Goal: Task Accomplishment & Management: Use online tool/utility

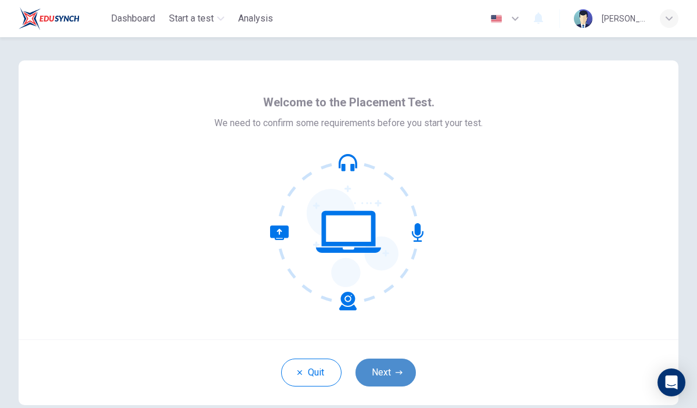
click at [399, 365] on button "Next" at bounding box center [386, 373] width 60 height 28
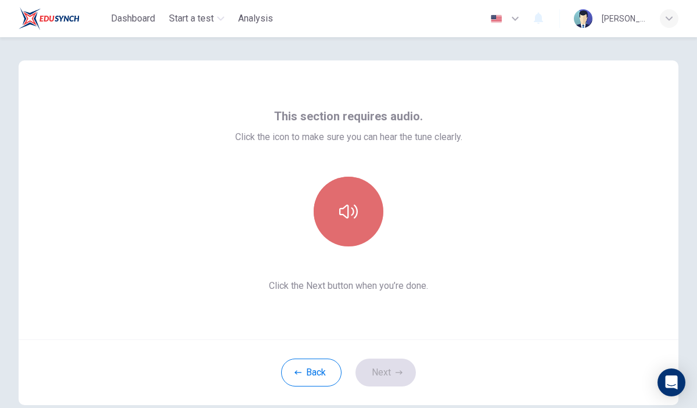
click at [342, 212] on icon "button" at bounding box center [348, 211] width 19 height 19
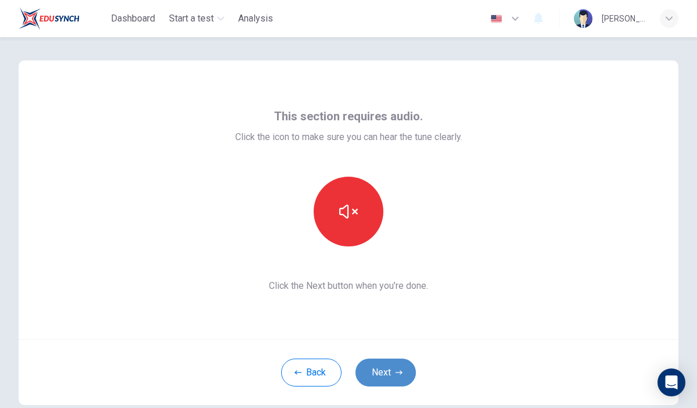
click at [393, 367] on button "Next" at bounding box center [386, 373] width 60 height 28
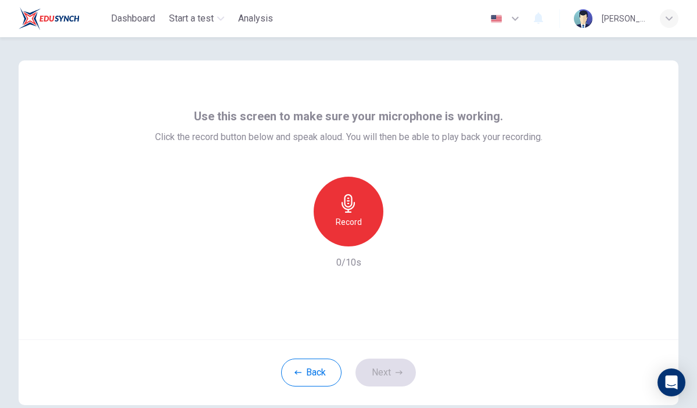
click at [340, 197] on icon "button" at bounding box center [348, 203] width 19 height 19
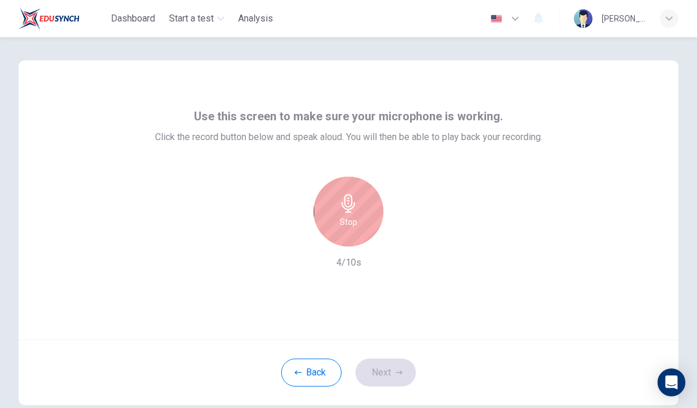
click at [352, 212] on icon "button" at bounding box center [348, 203] width 19 height 19
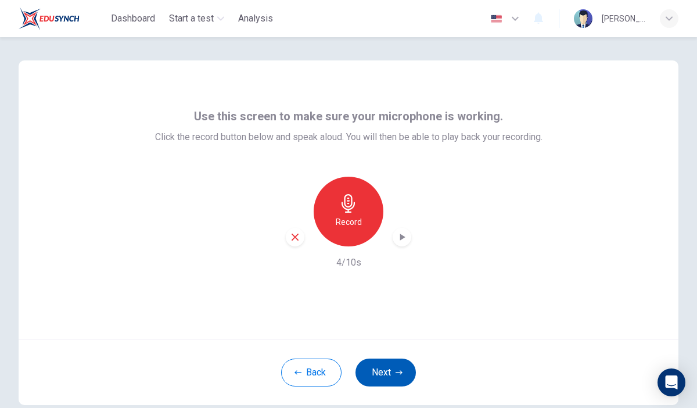
click at [384, 370] on button "Next" at bounding box center [386, 373] width 60 height 28
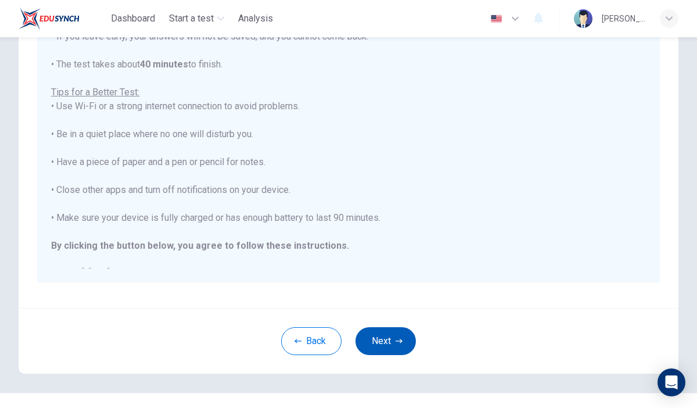
scroll to position [178, 0]
click at [389, 342] on button "Next" at bounding box center [386, 342] width 60 height 28
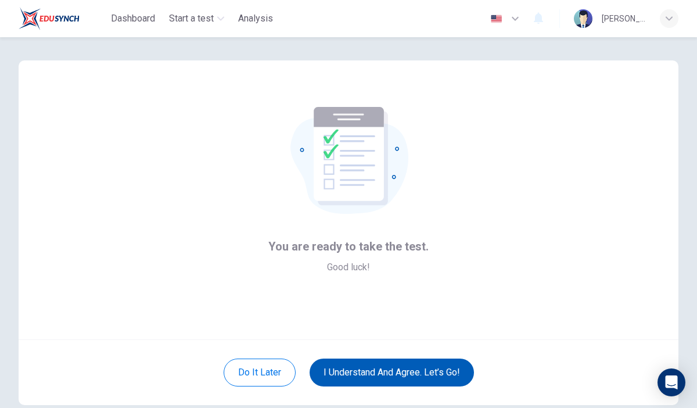
scroll to position [23, 0]
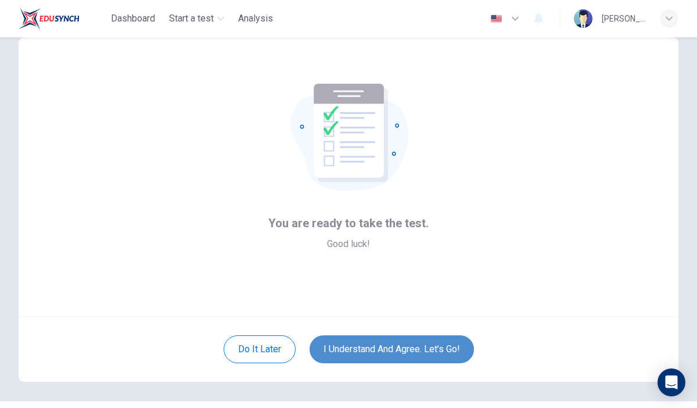
click at [397, 352] on button "I understand and agree. Let’s go!" at bounding box center [392, 349] width 164 height 28
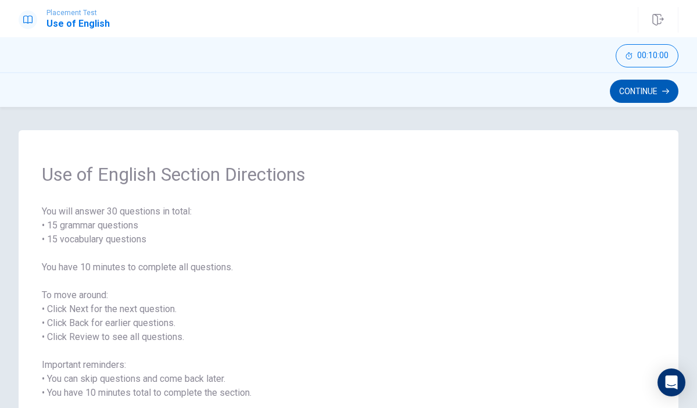
click at [648, 93] on button "Continue" at bounding box center [644, 91] width 69 height 23
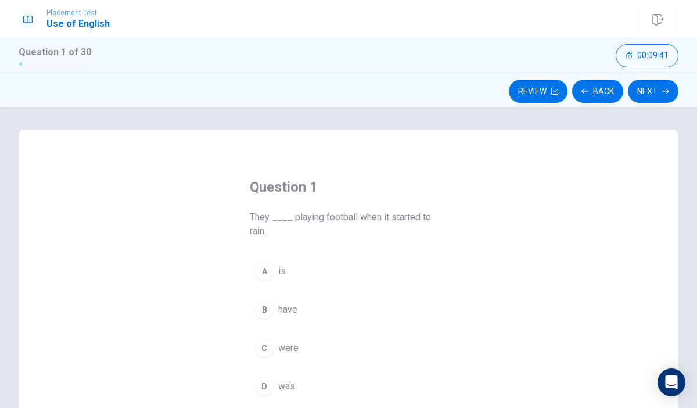
click at [267, 347] on div "C" at bounding box center [264, 348] width 19 height 19
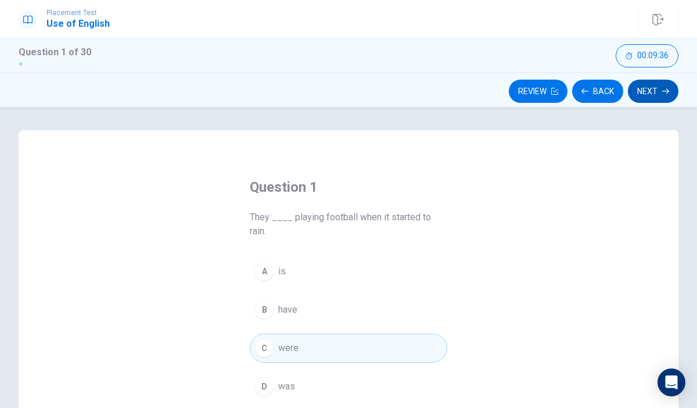
click at [653, 87] on button "Next" at bounding box center [653, 91] width 51 height 23
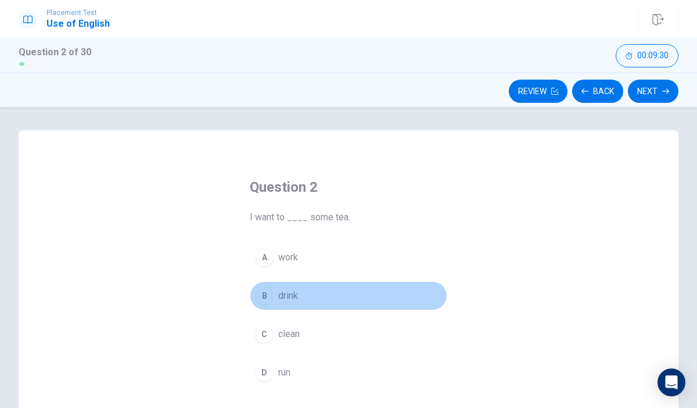
click at [265, 299] on div "B" at bounding box center [264, 295] width 19 height 19
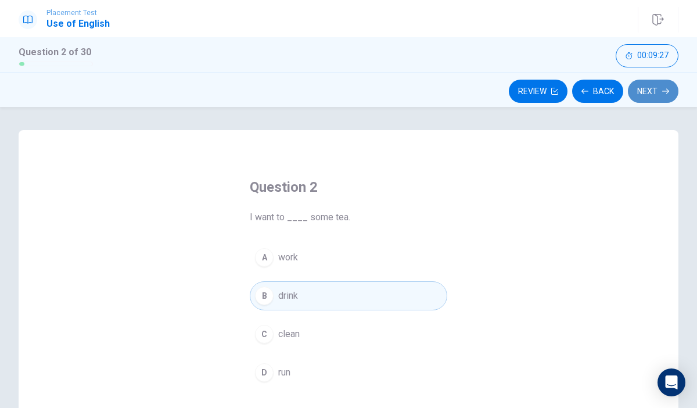
click at [663, 92] on icon "button" at bounding box center [665, 91] width 7 height 7
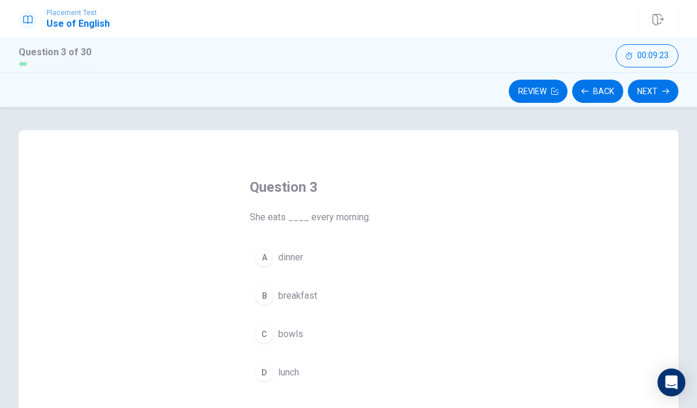
click at [265, 296] on div "B" at bounding box center [264, 295] width 19 height 19
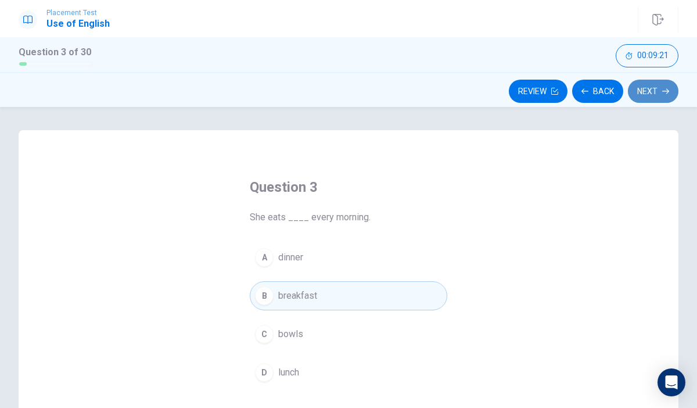
click at [651, 87] on button "Next" at bounding box center [653, 91] width 51 height 23
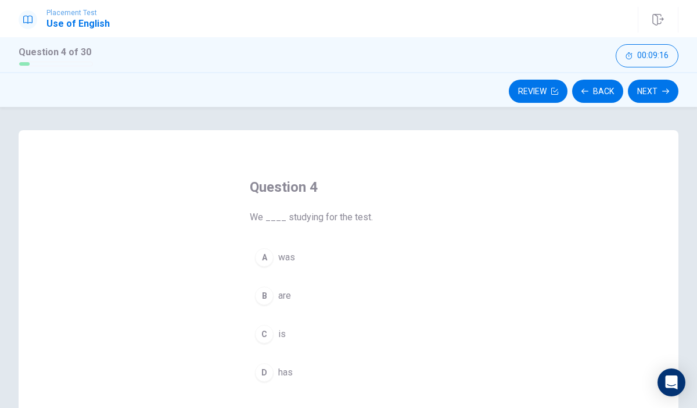
click at [261, 296] on div "B" at bounding box center [264, 295] width 19 height 19
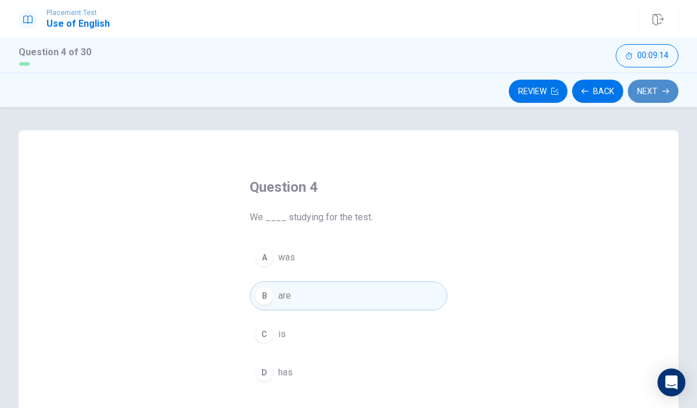
click at [663, 93] on icon "button" at bounding box center [665, 91] width 7 height 7
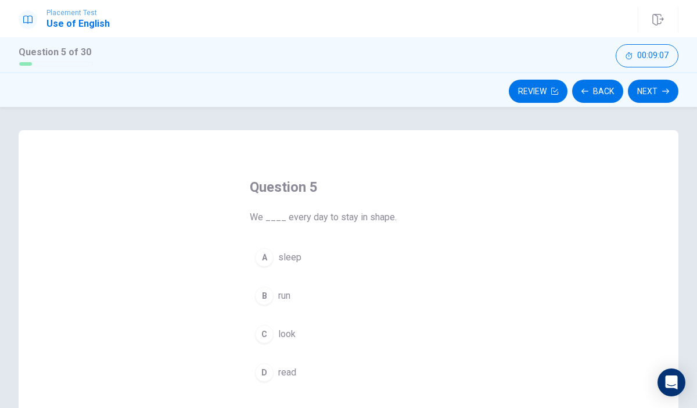
click at [264, 297] on div "B" at bounding box center [264, 295] width 19 height 19
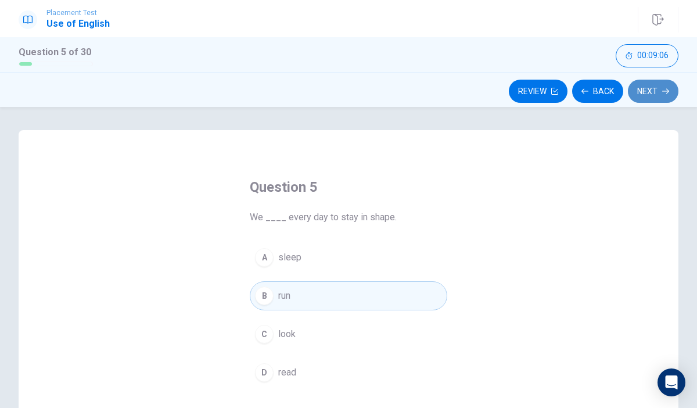
click at [663, 85] on button "Next" at bounding box center [653, 91] width 51 height 23
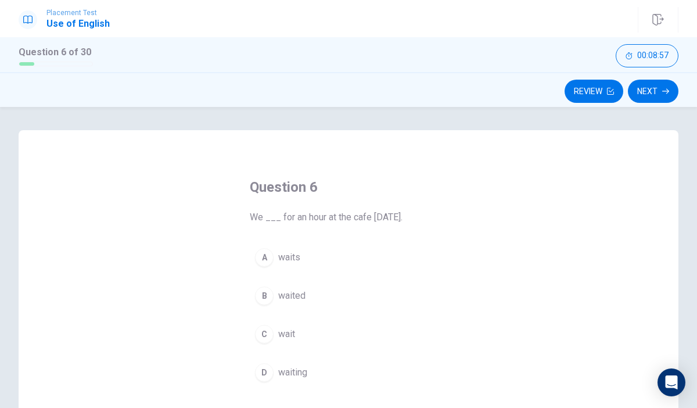
click at [264, 332] on div "C" at bounding box center [264, 334] width 19 height 19
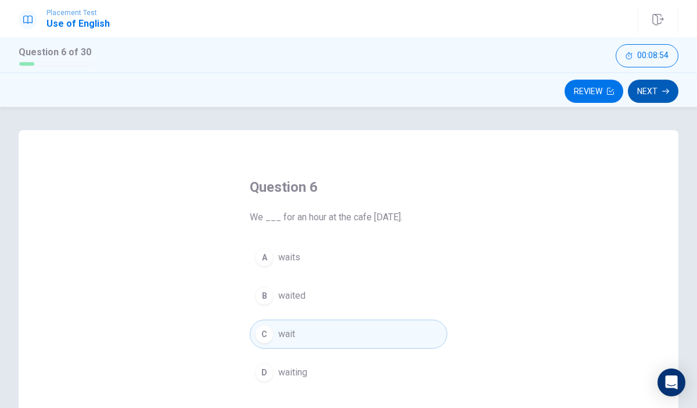
click at [650, 91] on button "Next" at bounding box center [653, 91] width 51 height 23
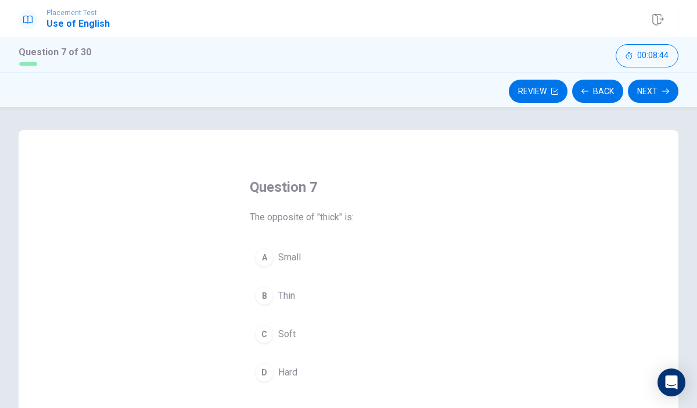
click at [267, 298] on div "B" at bounding box center [264, 295] width 19 height 19
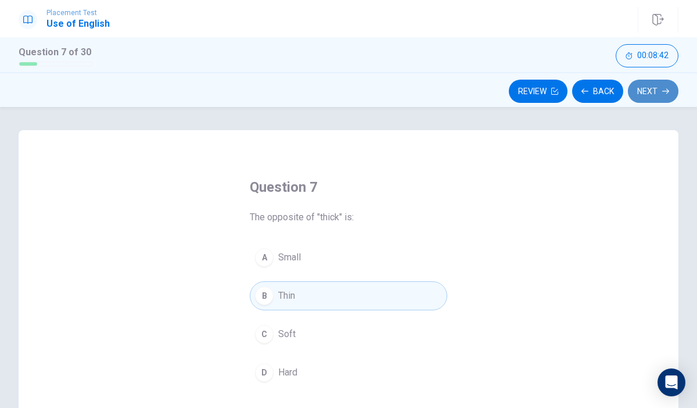
click at [652, 85] on button "Next" at bounding box center [653, 91] width 51 height 23
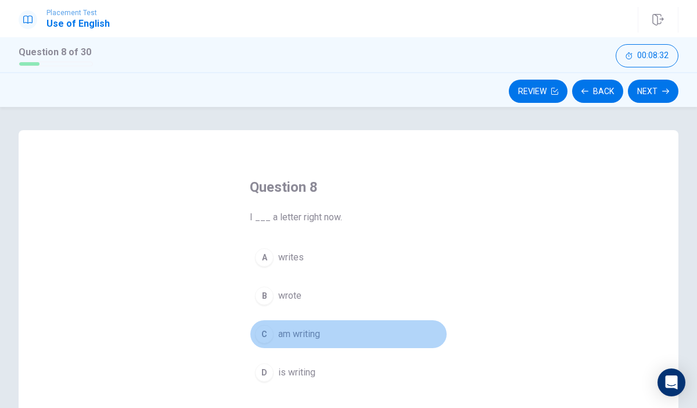
click at [270, 333] on div "C" at bounding box center [264, 334] width 19 height 19
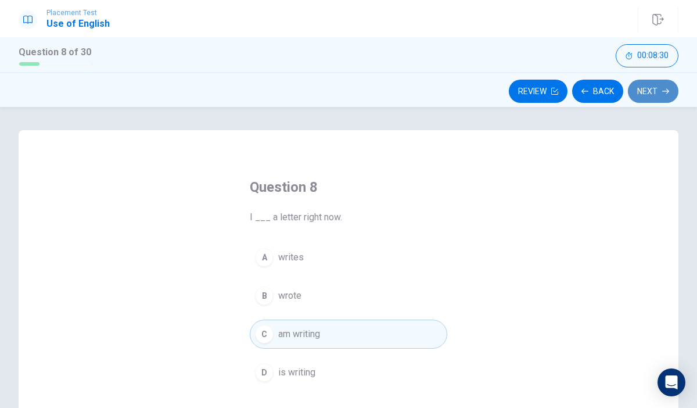
click at [651, 98] on button "Next" at bounding box center [653, 91] width 51 height 23
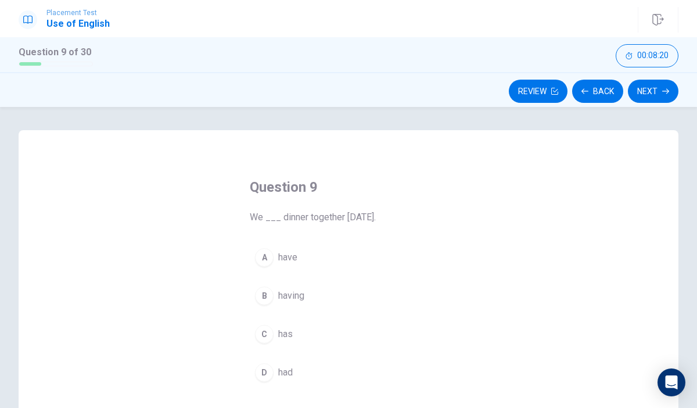
click at [264, 371] on div "D" at bounding box center [264, 372] width 19 height 19
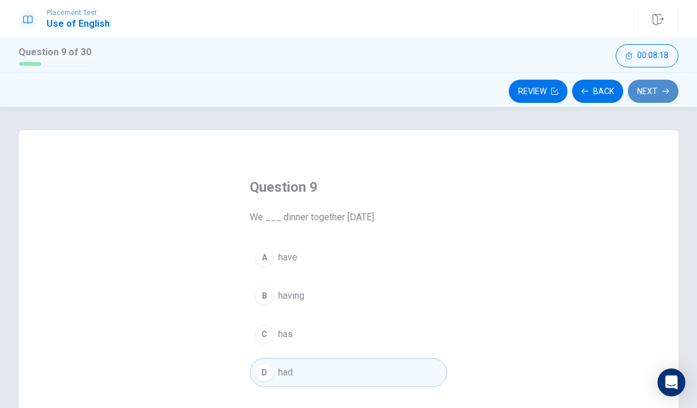
click at [664, 88] on icon "button" at bounding box center [665, 91] width 7 height 7
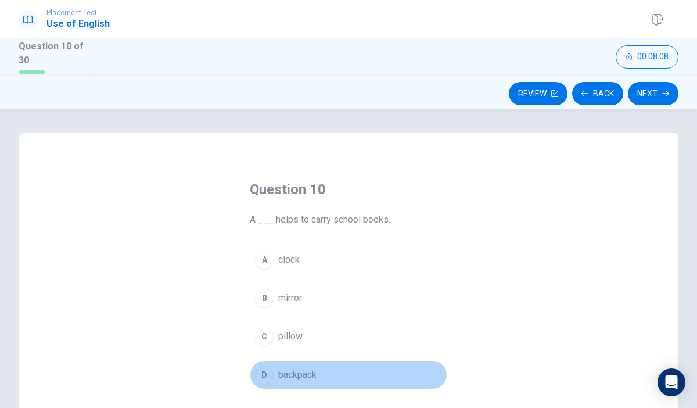
click at [259, 378] on div "D" at bounding box center [264, 374] width 19 height 19
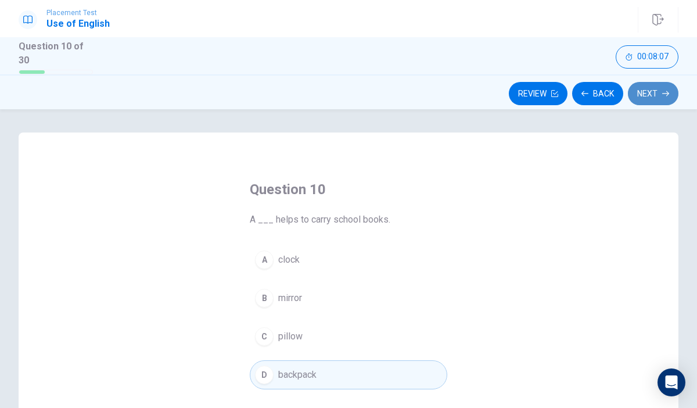
click at [669, 87] on button "Next" at bounding box center [653, 93] width 51 height 23
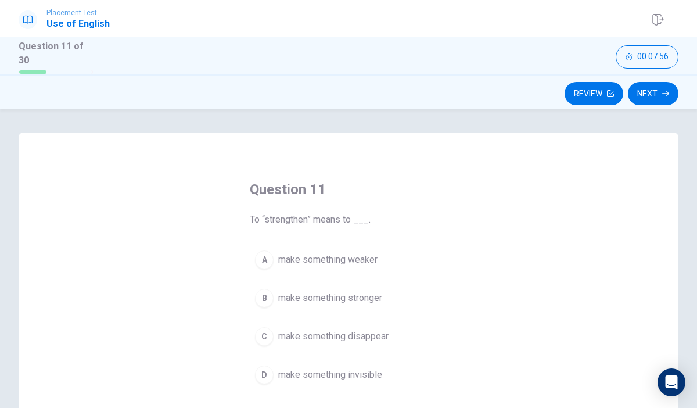
click at [263, 297] on div "B" at bounding box center [264, 298] width 19 height 19
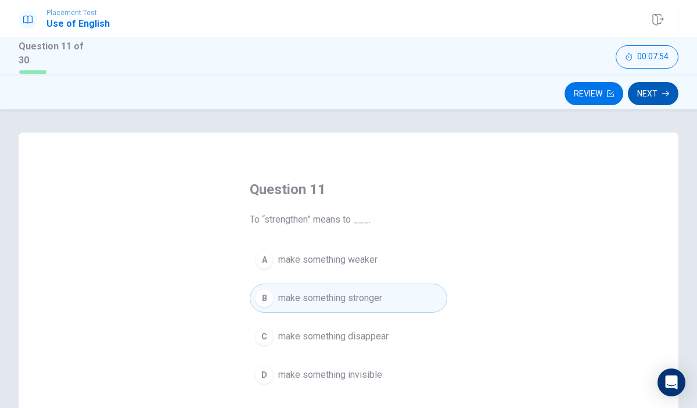
click at [643, 96] on button "Next" at bounding box center [653, 93] width 51 height 23
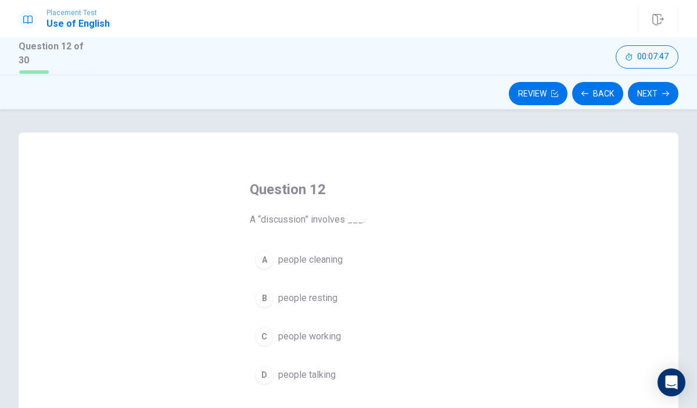
click at [269, 370] on div "D" at bounding box center [264, 374] width 19 height 19
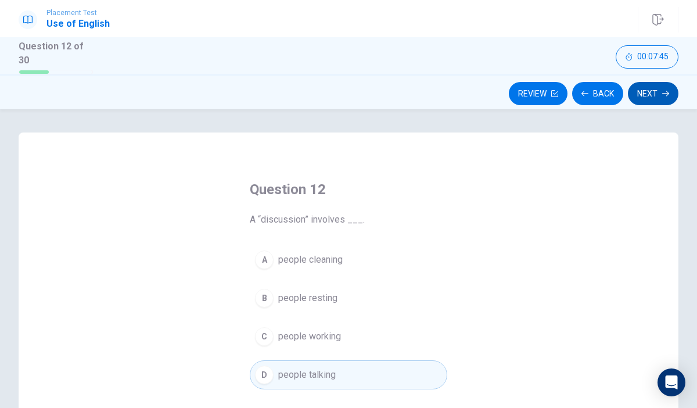
click at [641, 89] on button "Next" at bounding box center [653, 93] width 51 height 23
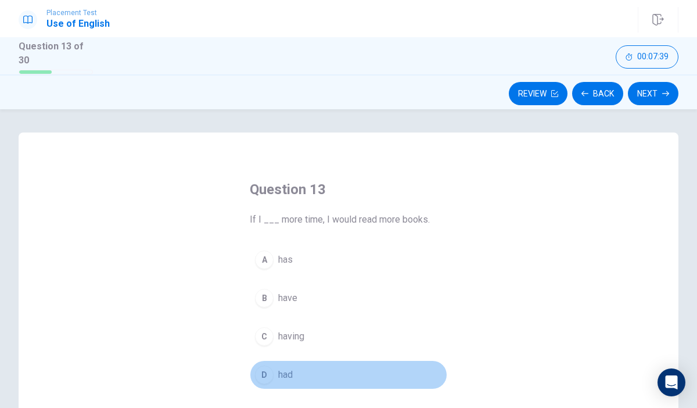
click at [259, 373] on div "D" at bounding box center [264, 374] width 19 height 19
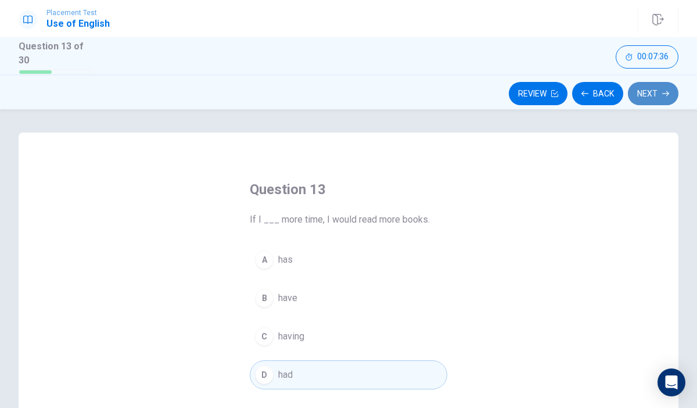
click at [651, 94] on button "Next" at bounding box center [653, 93] width 51 height 23
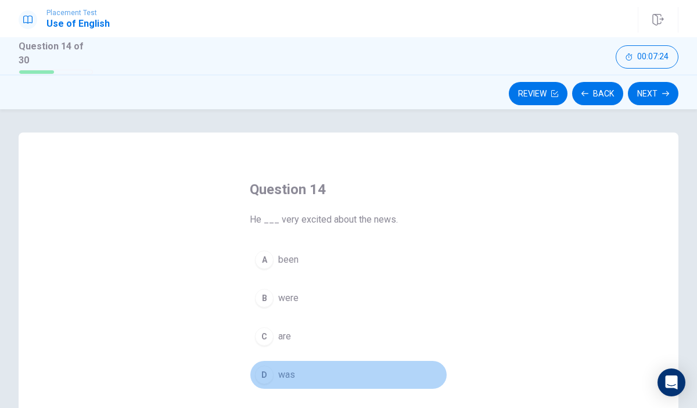
click at [263, 375] on div "D" at bounding box center [264, 374] width 19 height 19
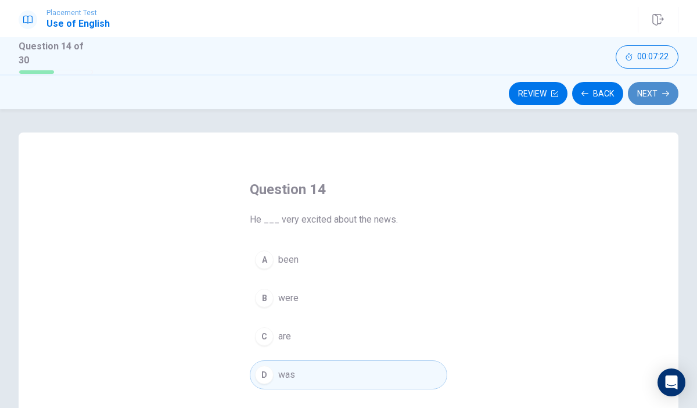
click at [655, 83] on button "Next" at bounding box center [653, 93] width 51 height 23
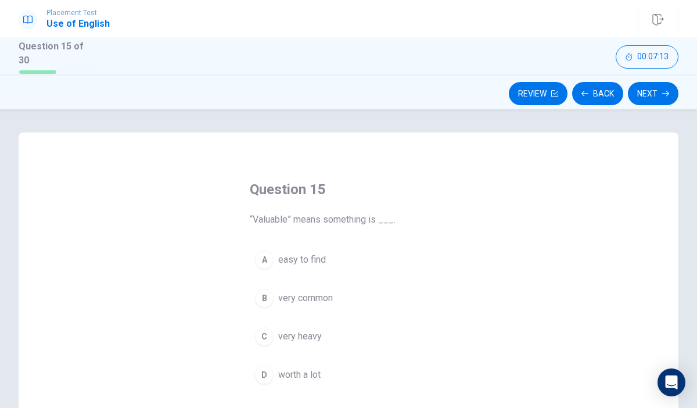
click at [267, 295] on div "B" at bounding box center [264, 298] width 19 height 19
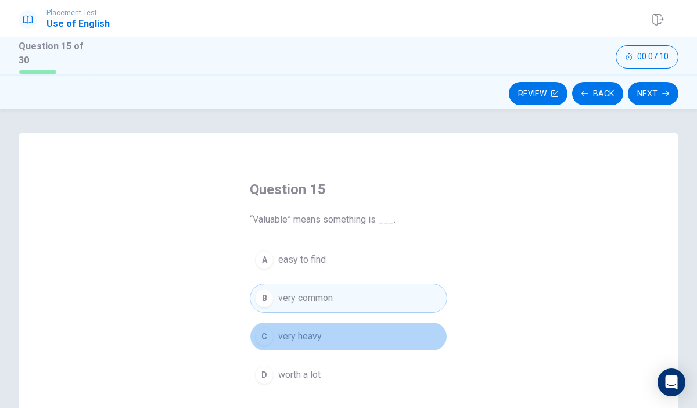
click at [273, 339] on button "C very heavy" at bounding box center [349, 336] width 198 height 29
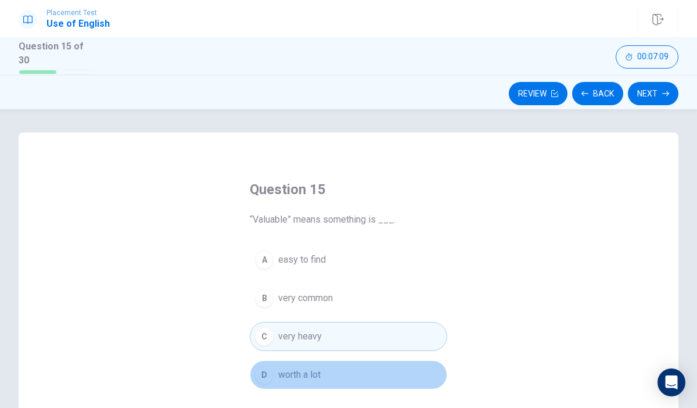
click at [264, 369] on div "D" at bounding box center [264, 374] width 19 height 19
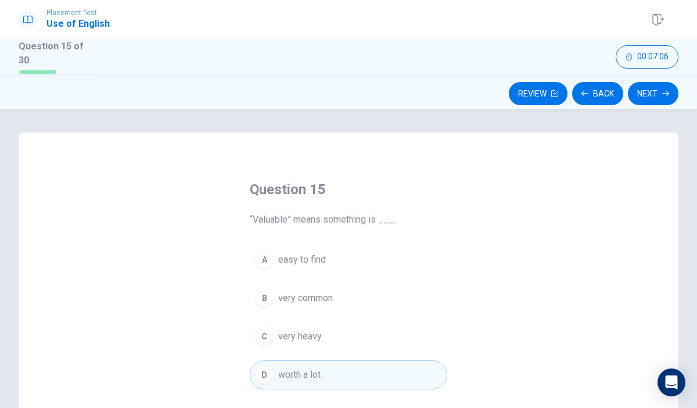
click at [259, 250] on div "A" at bounding box center [264, 259] width 19 height 19
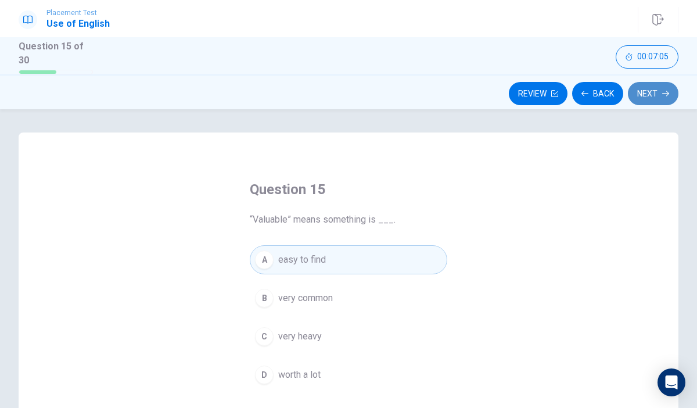
click at [664, 84] on button "Next" at bounding box center [653, 93] width 51 height 23
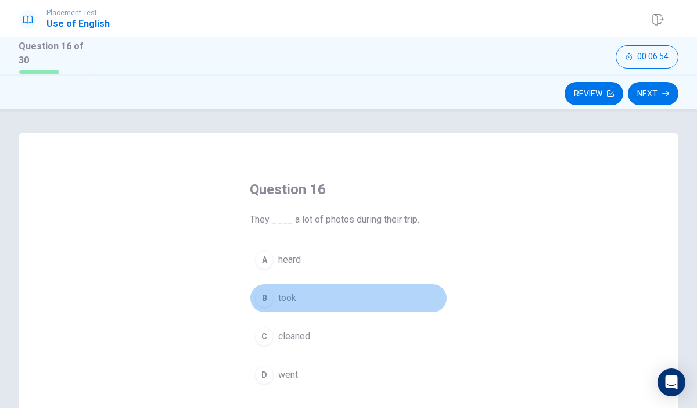
click at [266, 295] on div "B" at bounding box center [264, 298] width 19 height 19
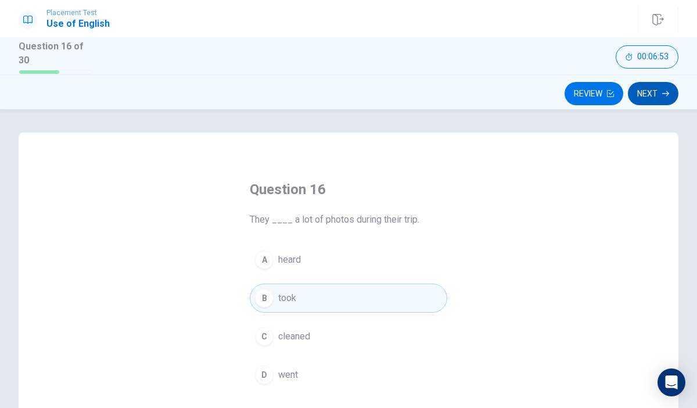
click at [659, 95] on button "Next" at bounding box center [653, 93] width 51 height 23
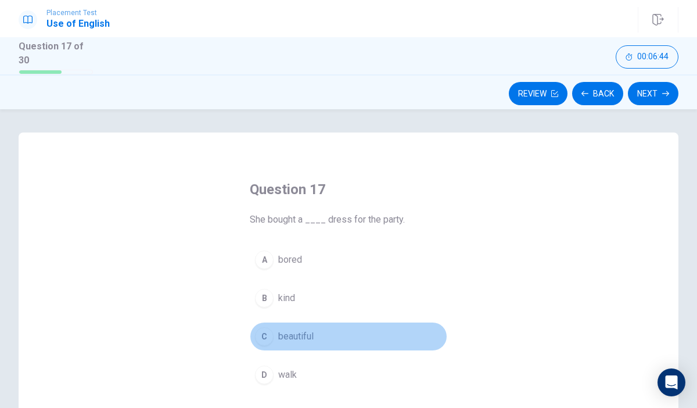
click at [266, 332] on div "C" at bounding box center [264, 336] width 19 height 19
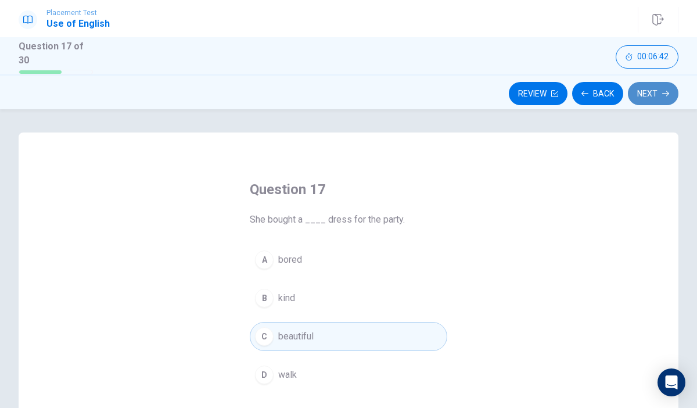
click at [658, 92] on button "Next" at bounding box center [653, 93] width 51 height 23
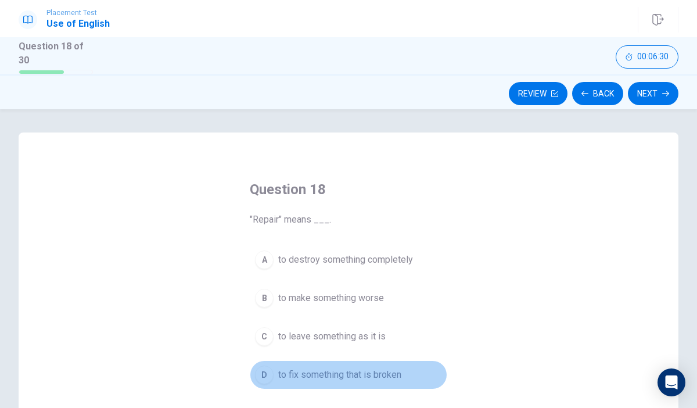
click at [265, 374] on div "D" at bounding box center [264, 374] width 19 height 19
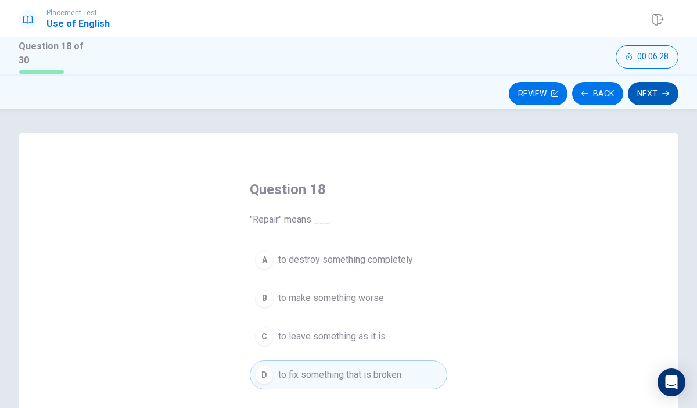
click at [663, 90] on icon "button" at bounding box center [665, 93] width 7 height 7
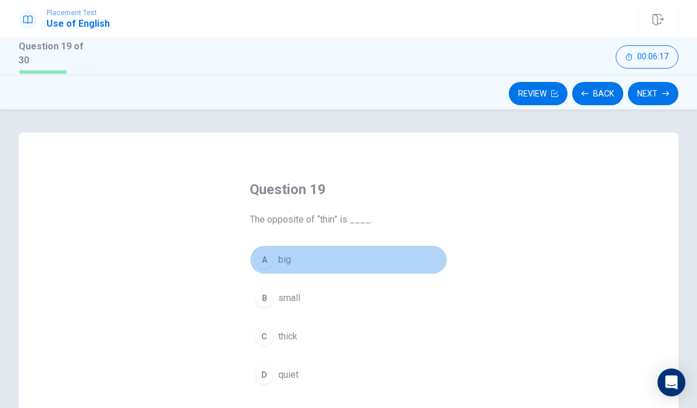
click at [267, 260] on div "A" at bounding box center [264, 259] width 19 height 19
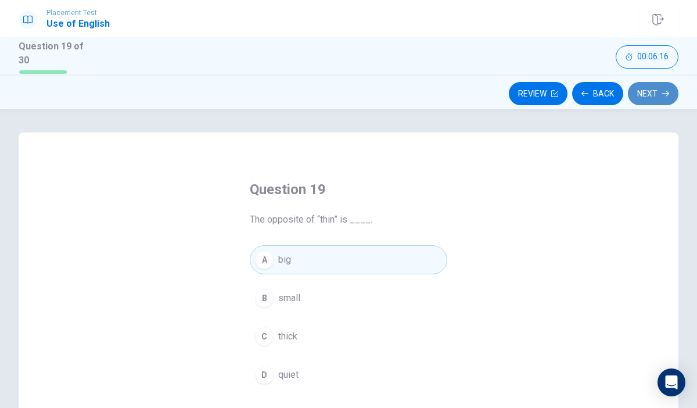
click at [662, 84] on button "Next" at bounding box center [653, 93] width 51 height 23
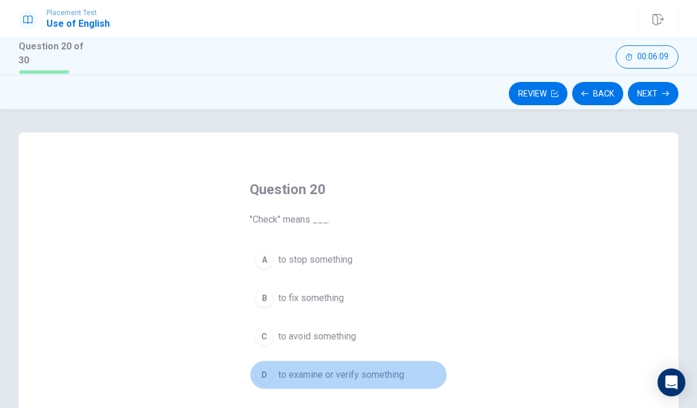
click at [269, 370] on div "D" at bounding box center [264, 374] width 19 height 19
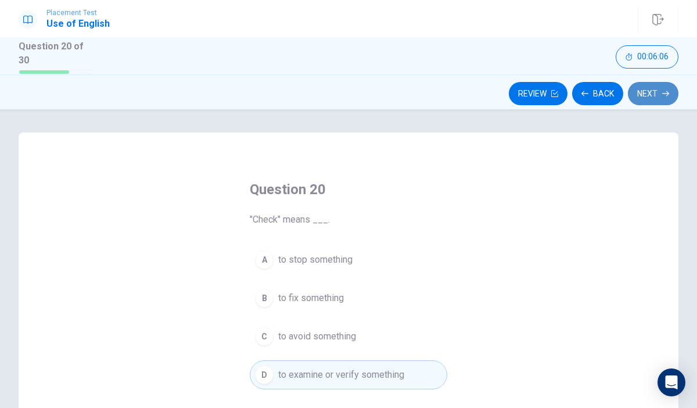
click at [665, 91] on icon "button" at bounding box center [665, 93] width 7 height 5
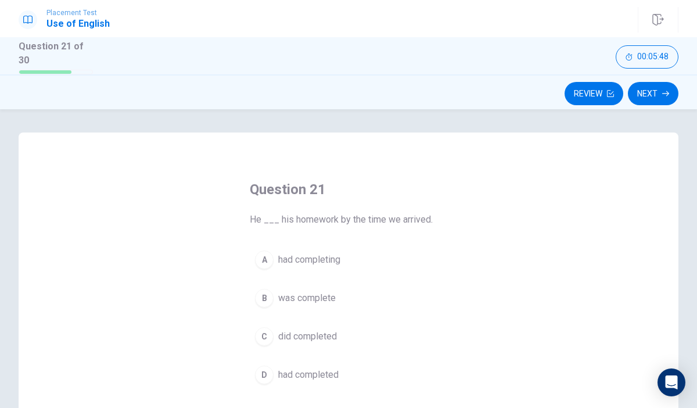
click at [266, 329] on div "C" at bounding box center [264, 336] width 19 height 19
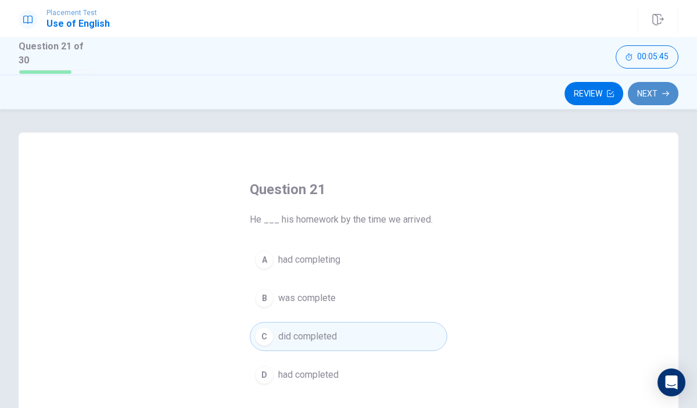
click at [669, 90] on button "Next" at bounding box center [653, 93] width 51 height 23
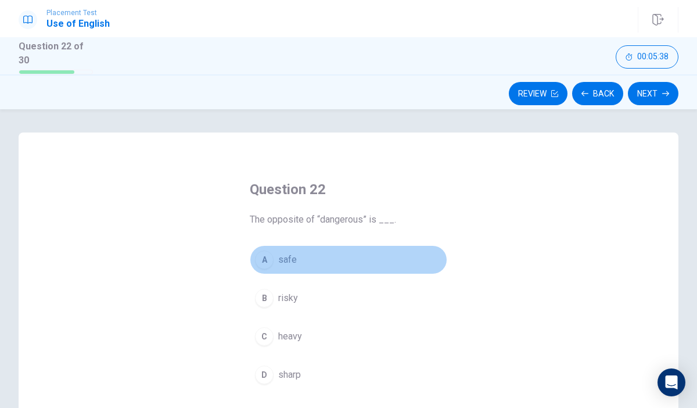
click at [263, 258] on div "A" at bounding box center [264, 259] width 19 height 19
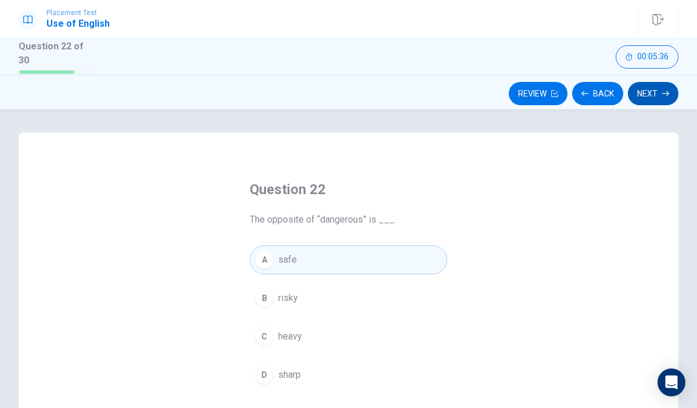
click at [660, 92] on button "Next" at bounding box center [653, 93] width 51 height 23
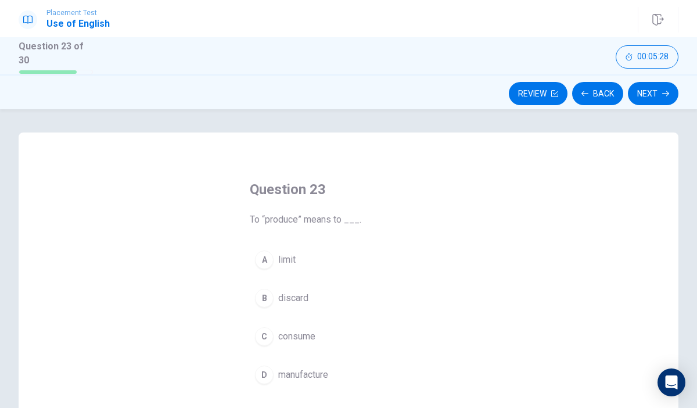
click at [266, 370] on div "D" at bounding box center [264, 374] width 19 height 19
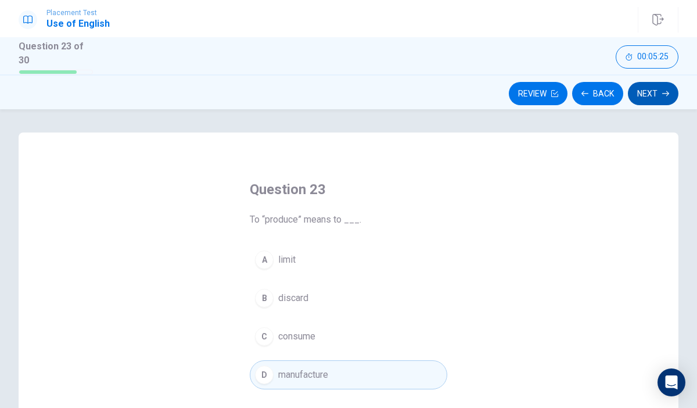
click at [655, 99] on button "Next" at bounding box center [653, 93] width 51 height 23
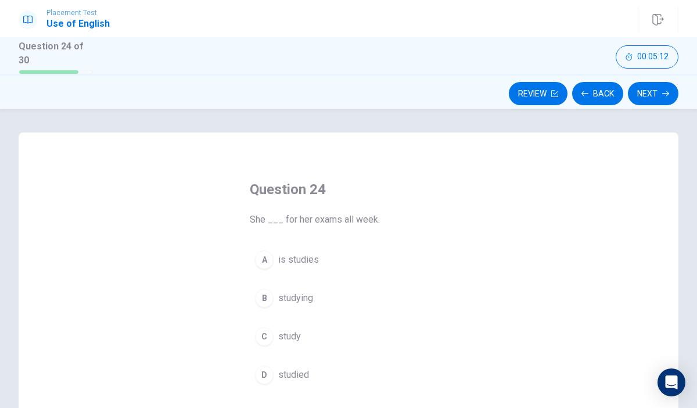
click at [268, 329] on div "C" at bounding box center [264, 336] width 19 height 19
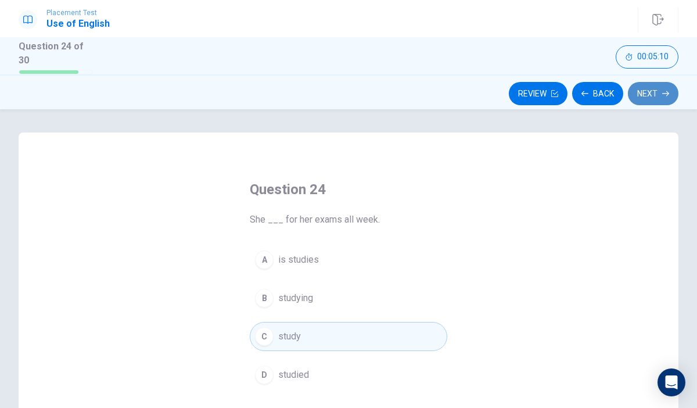
click at [648, 93] on button "Next" at bounding box center [653, 93] width 51 height 23
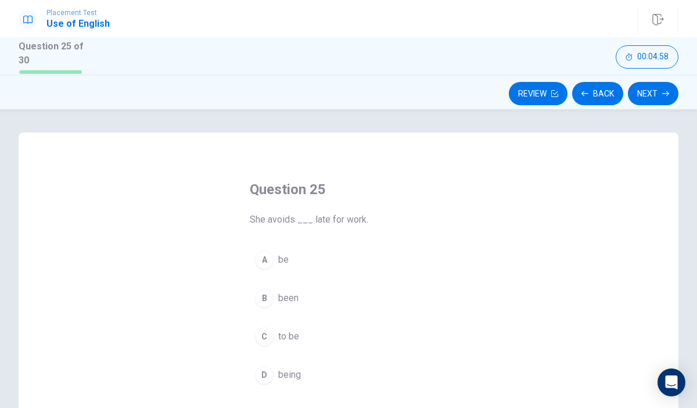
click at [264, 333] on div "C" at bounding box center [264, 336] width 19 height 19
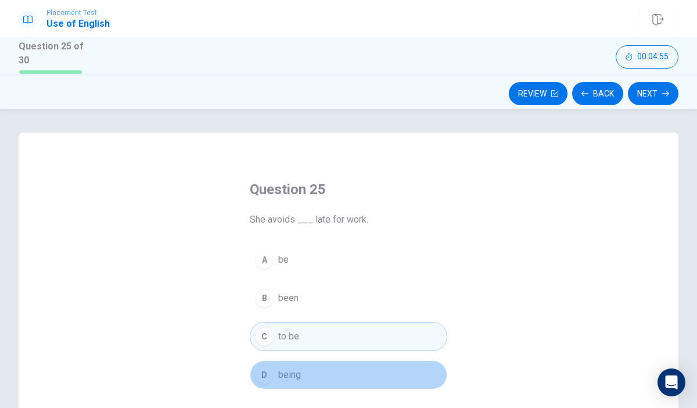
click at [268, 370] on div "D" at bounding box center [264, 374] width 19 height 19
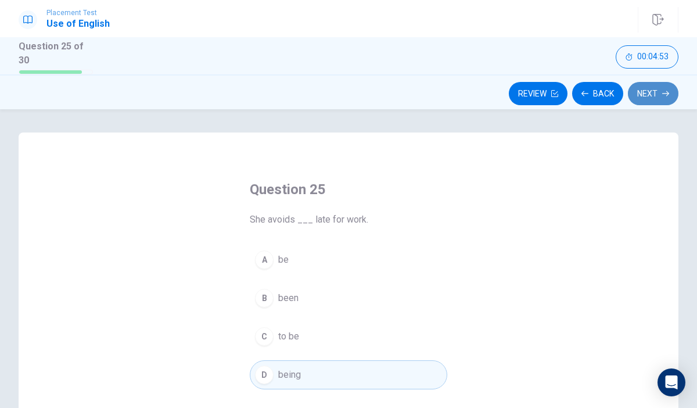
click at [659, 85] on button "Next" at bounding box center [653, 93] width 51 height 23
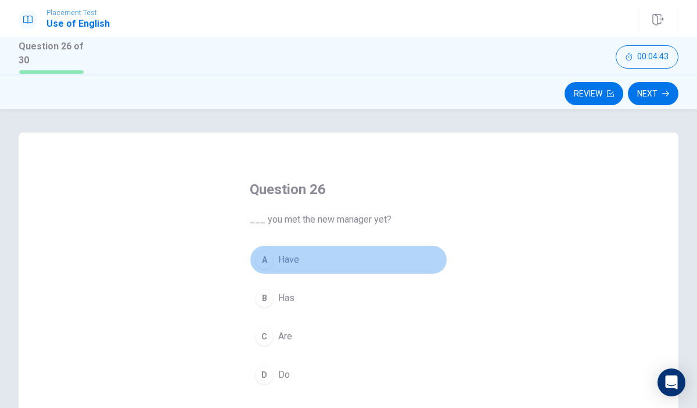
click at [264, 259] on div "A" at bounding box center [264, 259] width 19 height 19
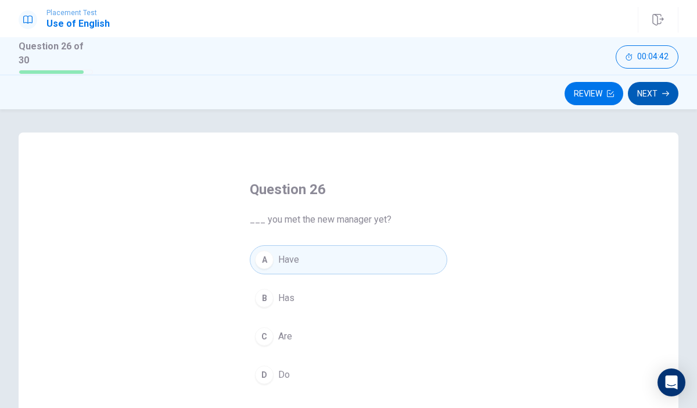
click at [654, 84] on button "Next" at bounding box center [653, 93] width 51 height 23
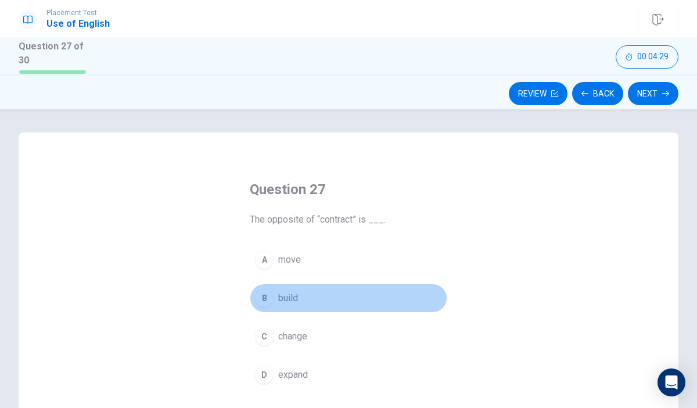
click at [267, 284] on button "B build" at bounding box center [349, 298] width 198 height 29
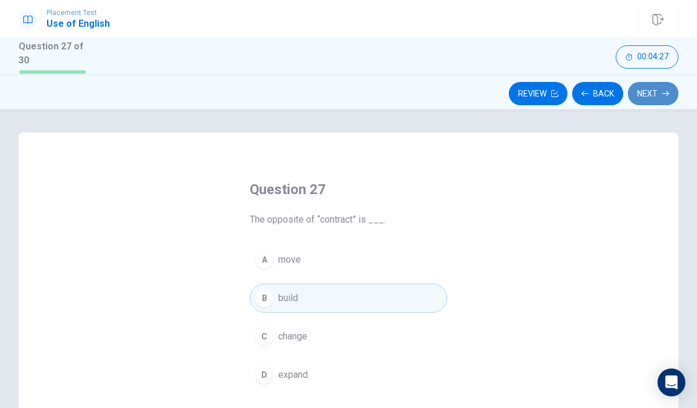
click at [662, 84] on button "Next" at bounding box center [653, 93] width 51 height 23
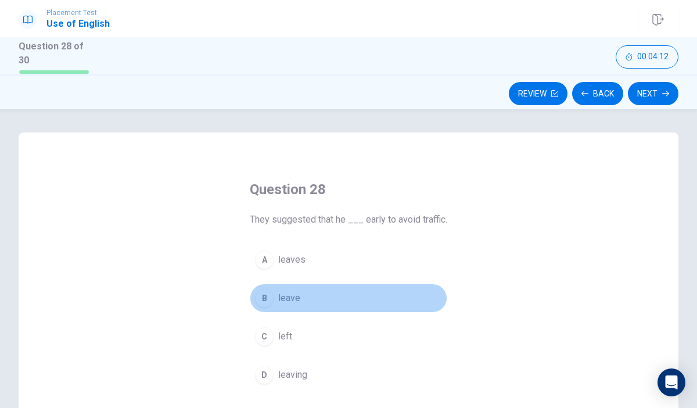
click at [261, 294] on div "B" at bounding box center [264, 298] width 19 height 19
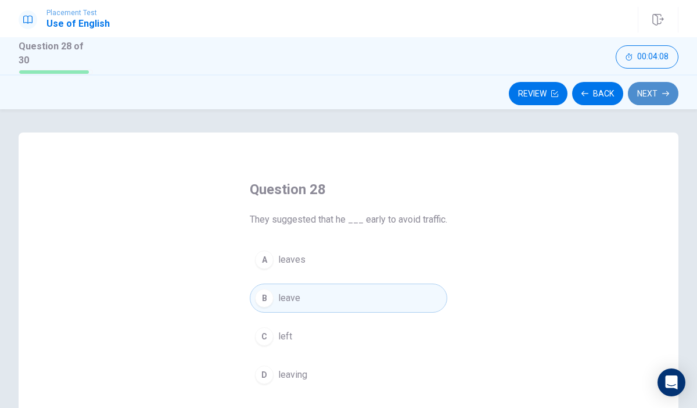
click at [657, 94] on button "Next" at bounding box center [653, 93] width 51 height 23
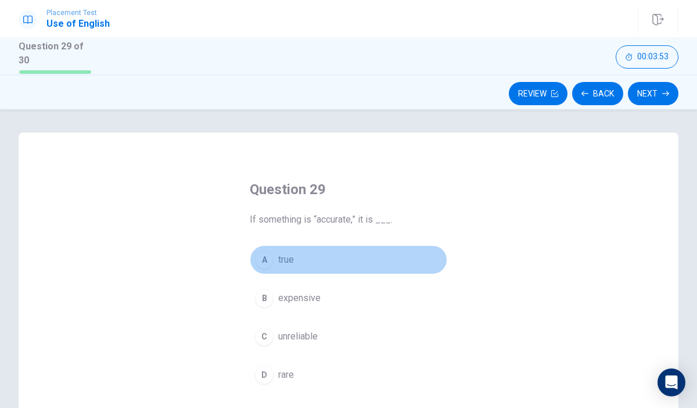
click at [264, 252] on div "A" at bounding box center [264, 259] width 19 height 19
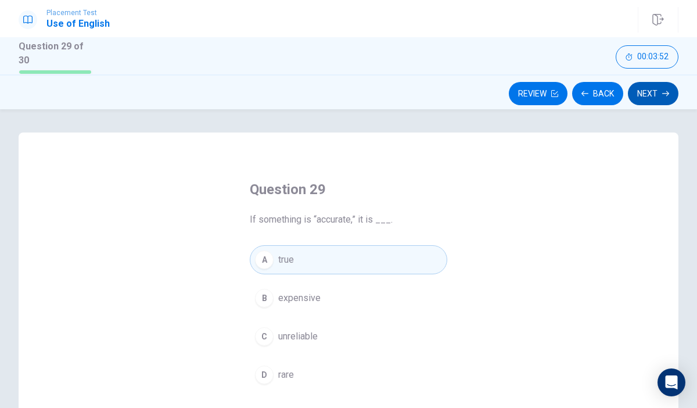
click at [657, 95] on button "Next" at bounding box center [653, 93] width 51 height 23
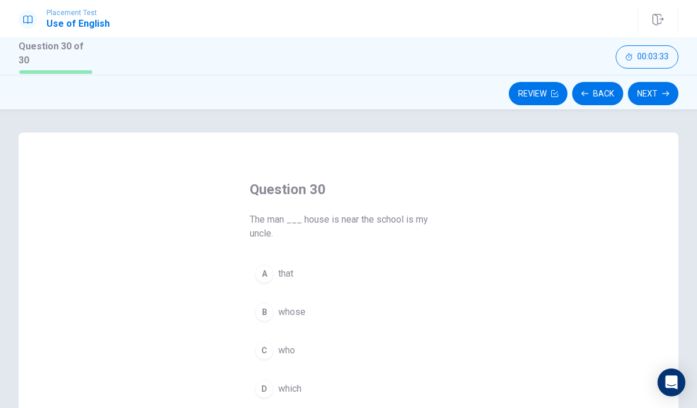
click at [260, 311] on div "B" at bounding box center [264, 312] width 19 height 19
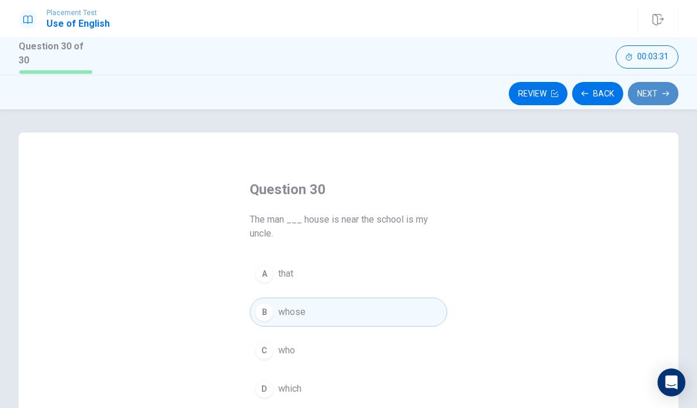
click at [654, 86] on button "Next" at bounding box center [653, 93] width 51 height 23
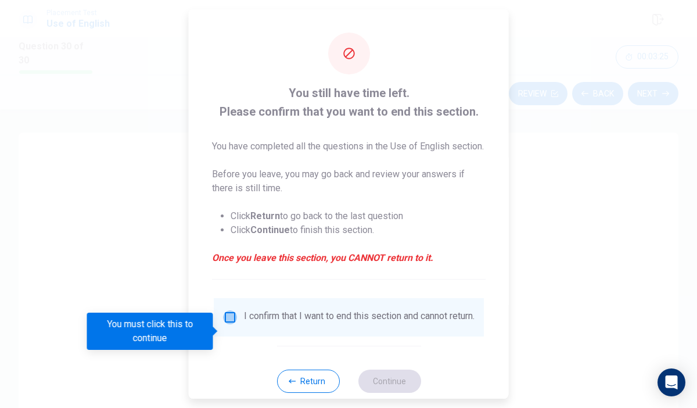
click at [227, 324] on input "You must click this to continue" at bounding box center [230, 317] width 14 height 14
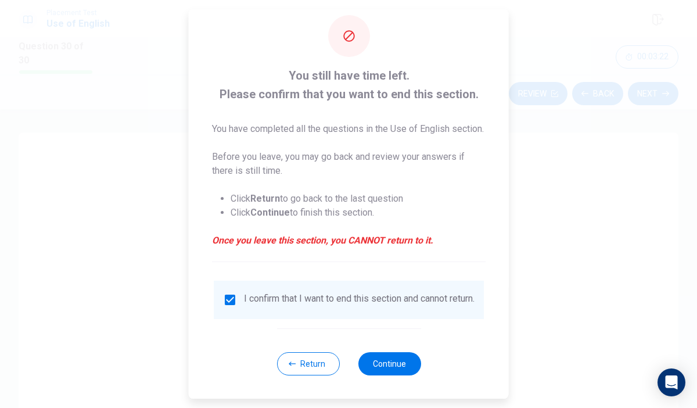
scroll to position [40, 0]
click at [393, 358] on button "Continue" at bounding box center [389, 363] width 63 height 23
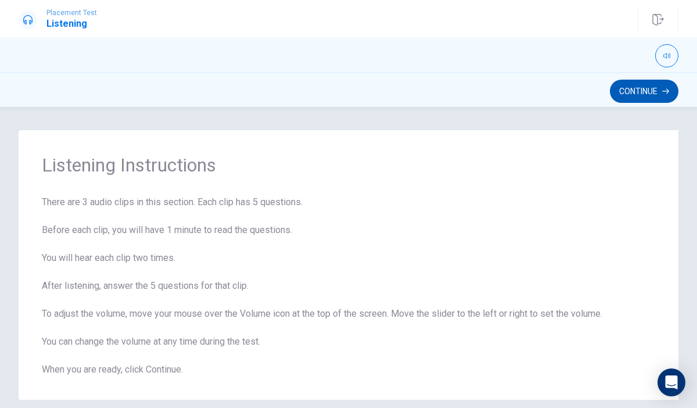
click at [639, 93] on button "Continue" at bounding box center [644, 91] width 69 height 23
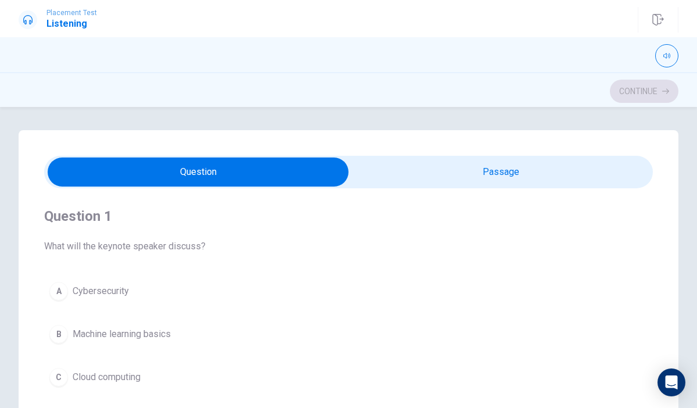
click at [554, 177] on input "checkbox" at bounding box center [197, 171] width 913 height 29
checkbox input "true"
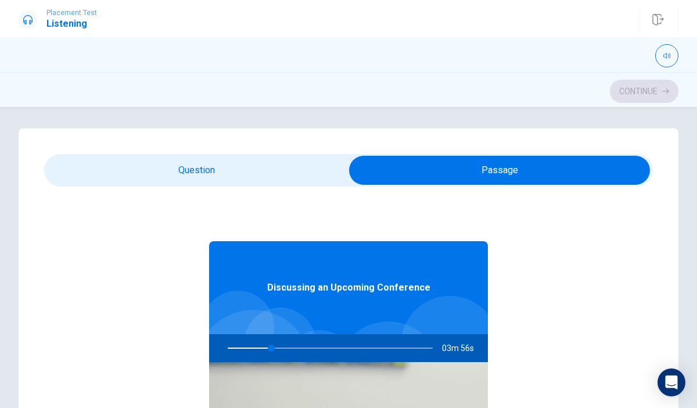
scroll to position [0, 0]
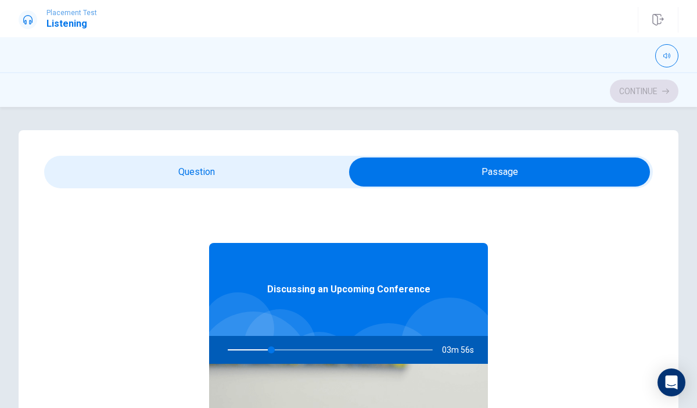
type input "22"
click at [220, 177] on input "checkbox" at bounding box center [499, 171] width 913 height 29
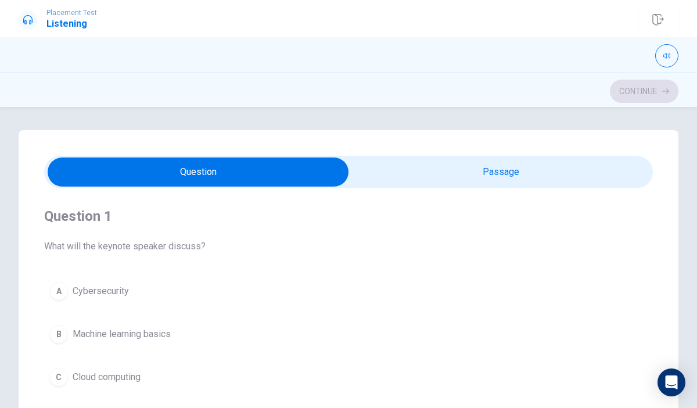
click at [493, 177] on input "checkbox" at bounding box center [197, 171] width 913 height 29
checkbox input "true"
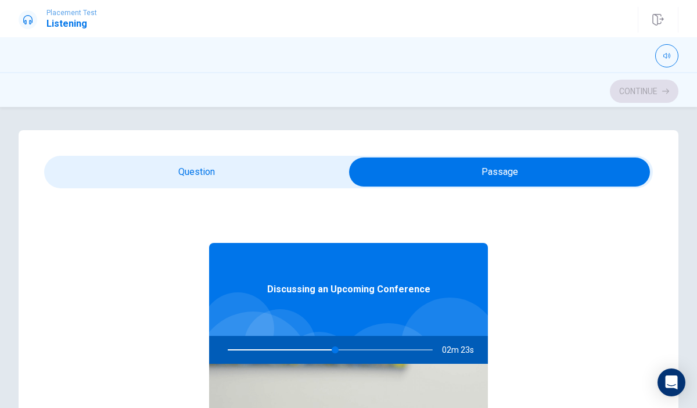
type input "53"
click at [320, 167] on input "checkbox" at bounding box center [499, 171] width 913 height 29
checkbox input "false"
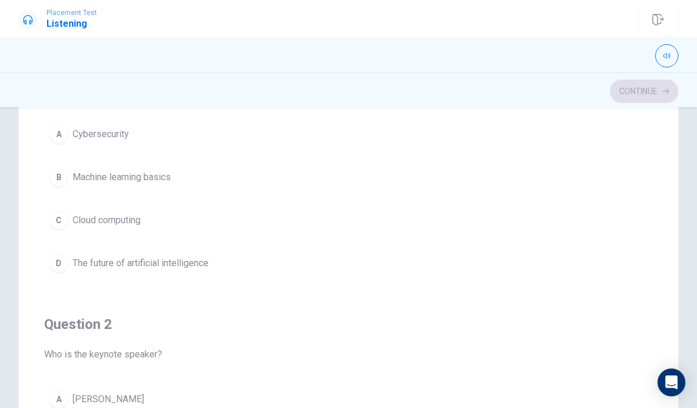
scroll to position [134, 0]
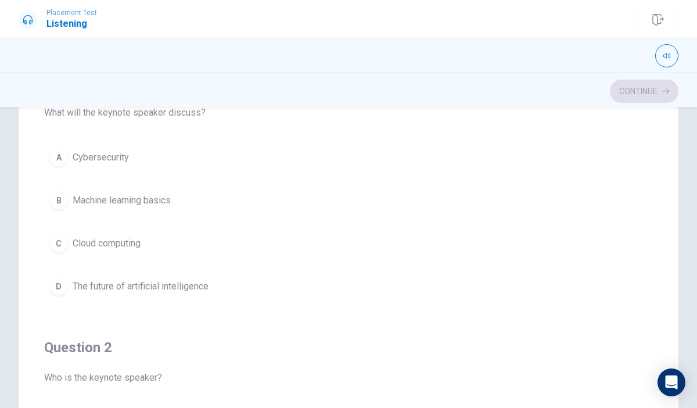
click at [56, 155] on div "A" at bounding box center [58, 157] width 19 height 19
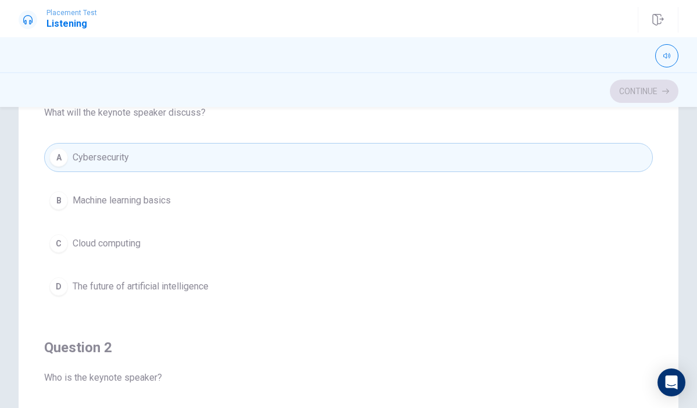
click at [126, 250] on button "C Cloud computing" at bounding box center [348, 243] width 609 height 29
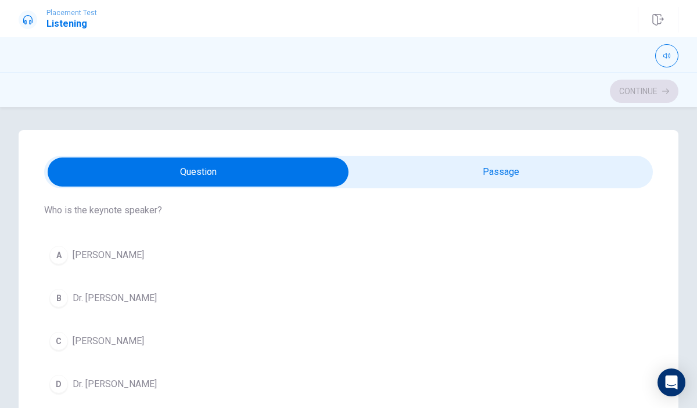
scroll to position [302, 0]
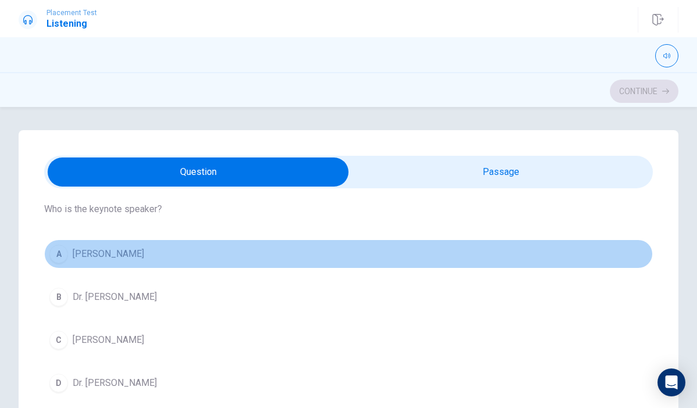
click at [137, 256] on button "A [PERSON_NAME]" at bounding box center [348, 253] width 609 height 29
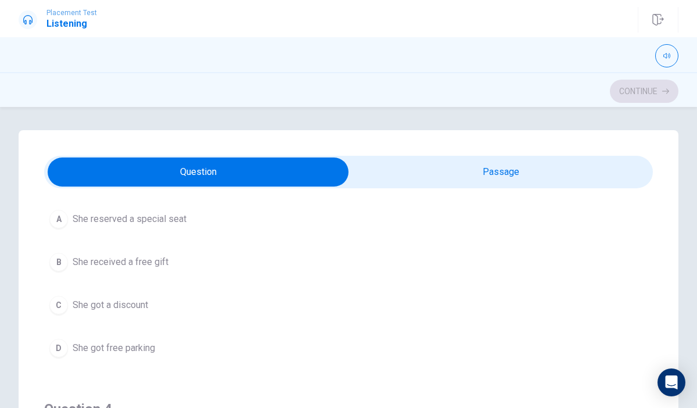
scroll to position [604, 0]
click at [149, 304] on button "C She got a discount" at bounding box center [348, 302] width 609 height 29
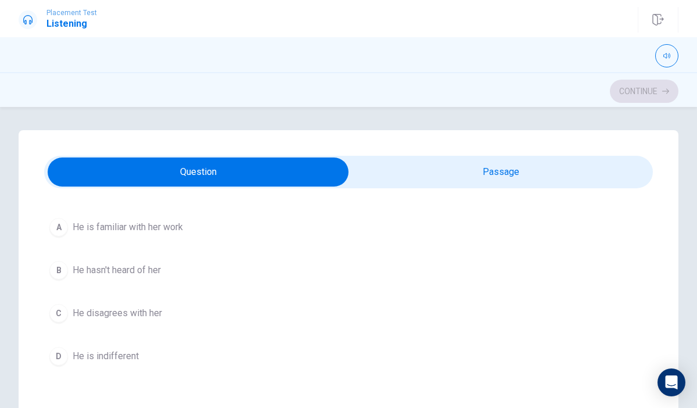
scroll to position [860, 0]
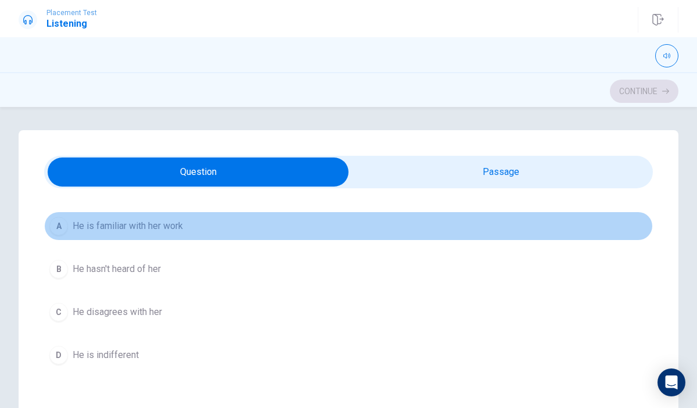
click at [153, 230] on span "He is familiar with her work" at bounding box center [128, 226] width 110 height 14
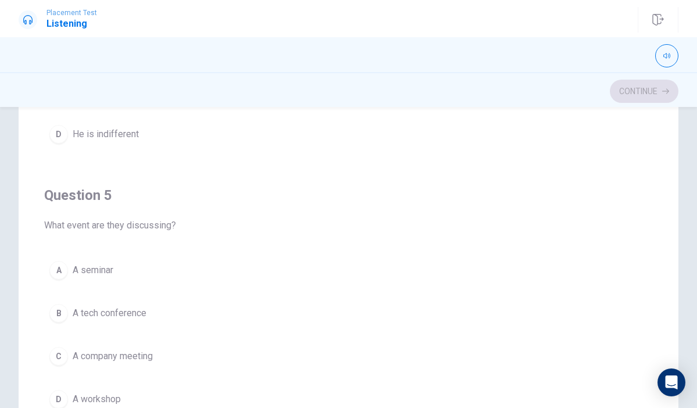
scroll to position [163, 0]
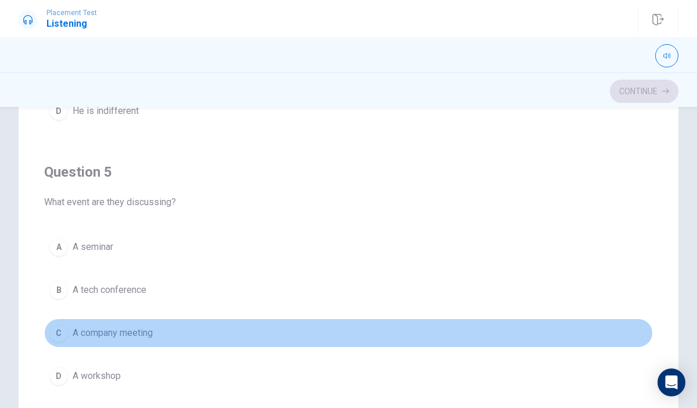
click at [116, 334] on span "A company meeting" at bounding box center [113, 333] width 80 height 14
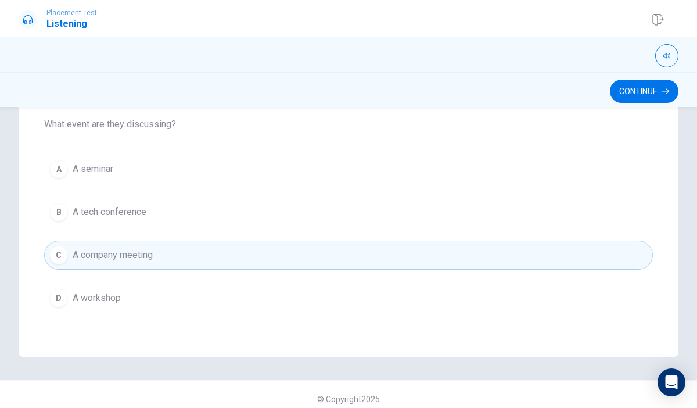
scroll to position [250, 0]
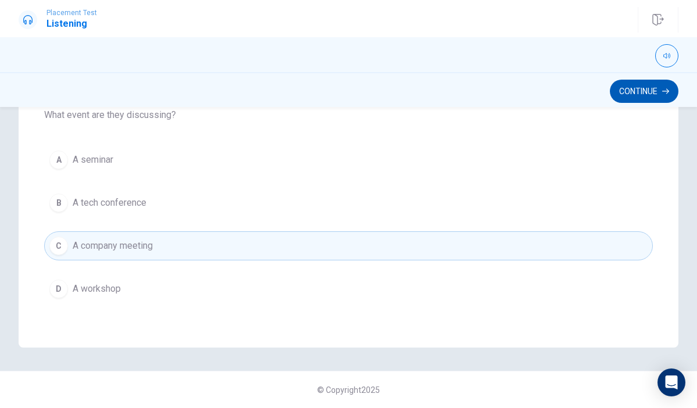
click at [647, 89] on button "Continue" at bounding box center [644, 91] width 69 height 23
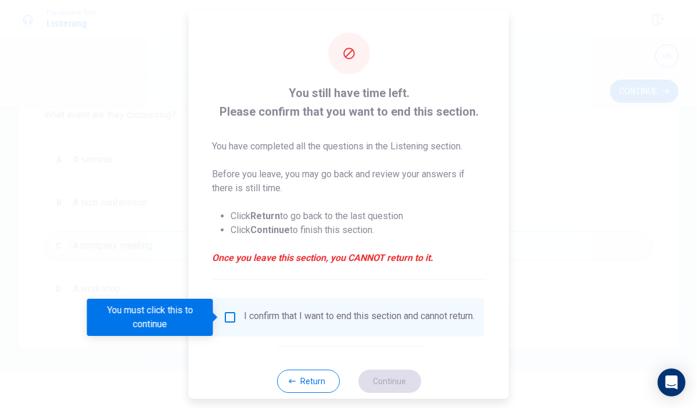
click at [235, 314] on div "I confirm that I want to end this section and cannot return." at bounding box center [349, 317] width 252 height 14
click at [225, 316] on input "You must click this to continue" at bounding box center [230, 317] width 14 height 14
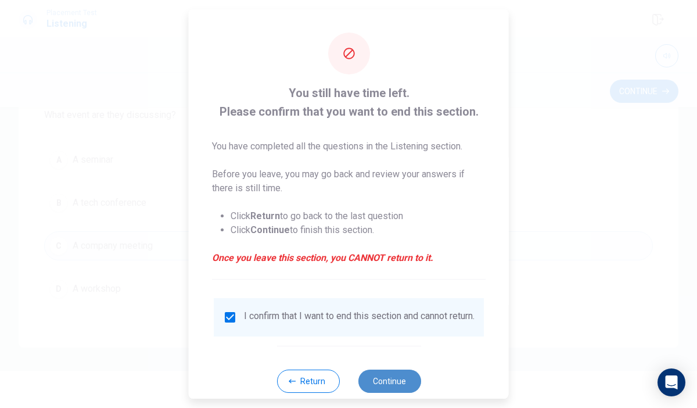
click at [385, 385] on button "Continue" at bounding box center [389, 381] width 63 height 23
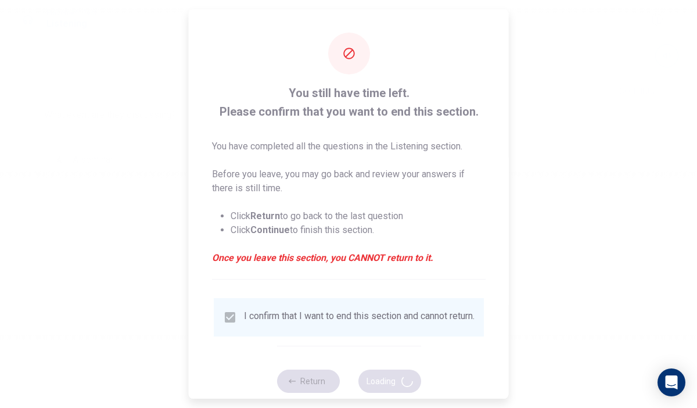
scroll to position [0, 0]
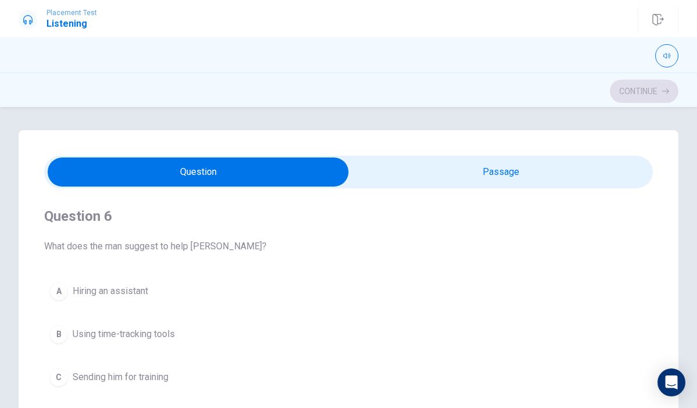
type input "2"
click at [510, 180] on input "checkbox" at bounding box center [197, 171] width 913 height 29
checkbox input "true"
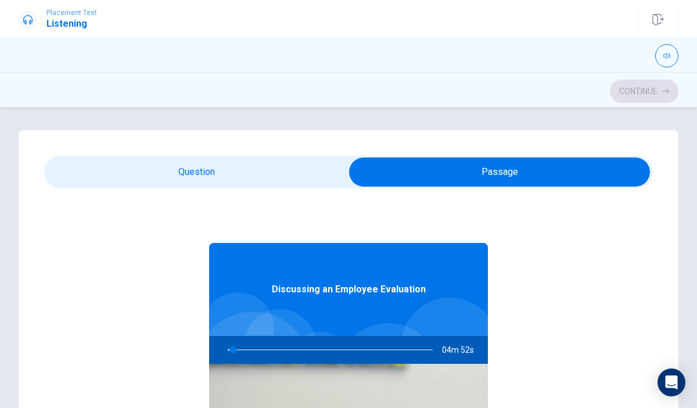
type input "3"
click at [208, 165] on input "checkbox" at bounding box center [499, 171] width 913 height 29
checkbox input "false"
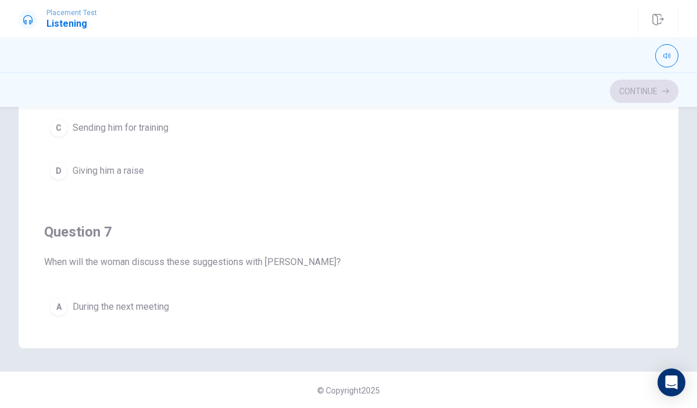
scroll to position [250, 0]
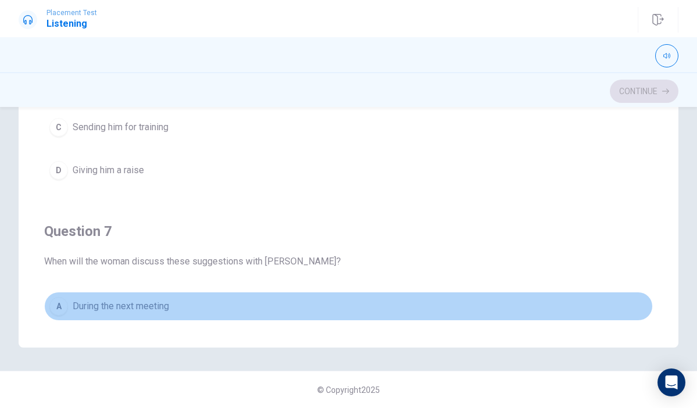
click at [224, 295] on button "A During the next meeting" at bounding box center [348, 306] width 609 height 29
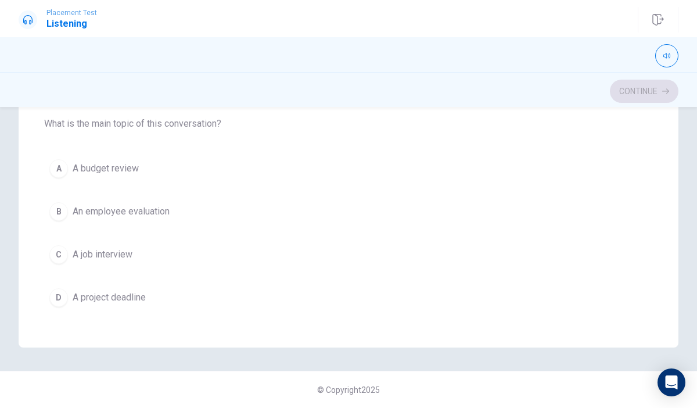
scroll to position [941, 0]
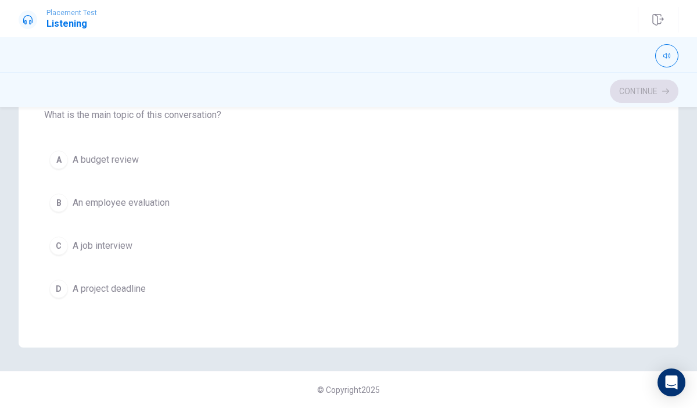
click at [224, 295] on button "D A project deadline" at bounding box center [348, 288] width 609 height 29
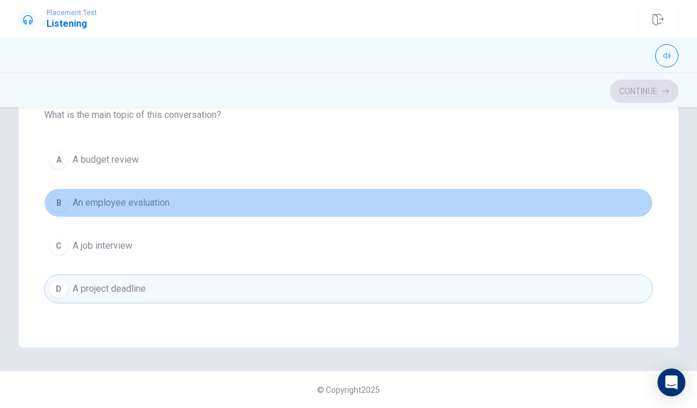
click at [308, 205] on button "B An employee evaluation" at bounding box center [348, 202] width 609 height 29
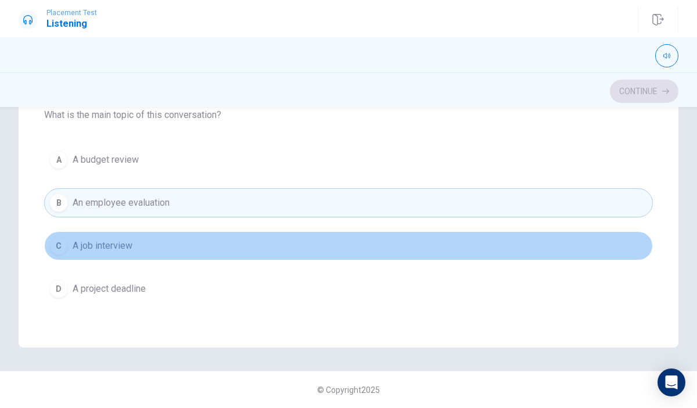
click at [402, 258] on button "C A job interview" at bounding box center [348, 245] width 609 height 29
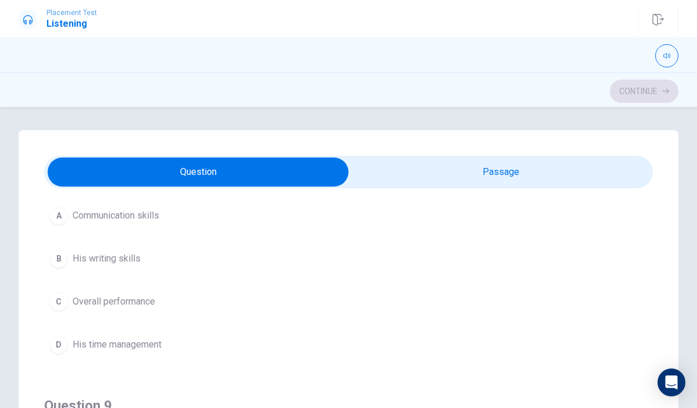
scroll to position [604, 0]
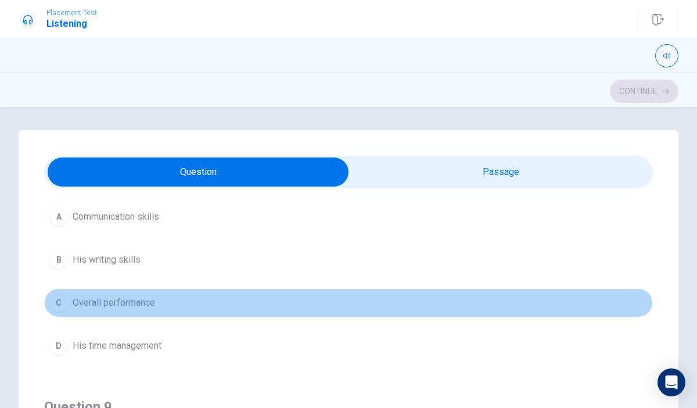
click at [109, 299] on span "Overall performance" at bounding box center [114, 303] width 83 height 14
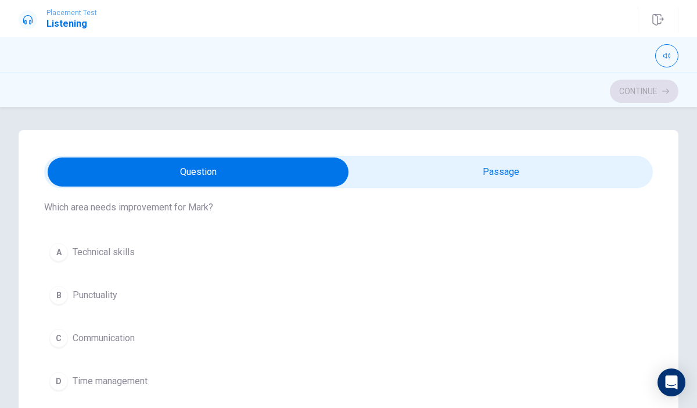
scroll to position [837, 0]
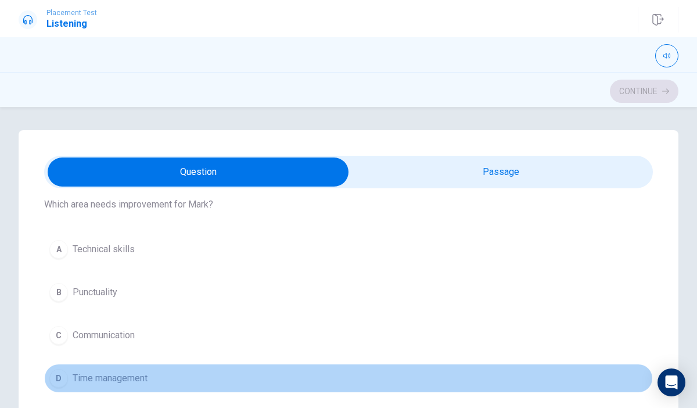
click at [102, 374] on span "Time management" at bounding box center [110, 378] width 75 height 14
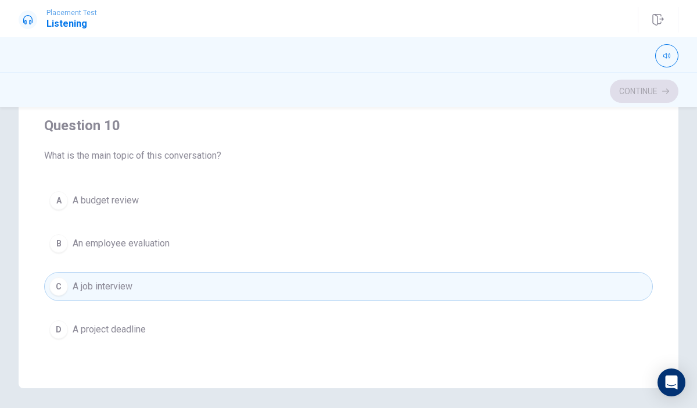
scroll to position [232, 0]
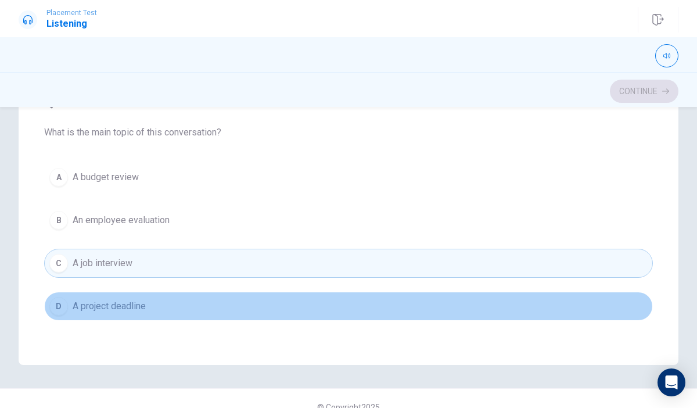
click at [131, 300] on span "A project deadline" at bounding box center [109, 306] width 73 height 14
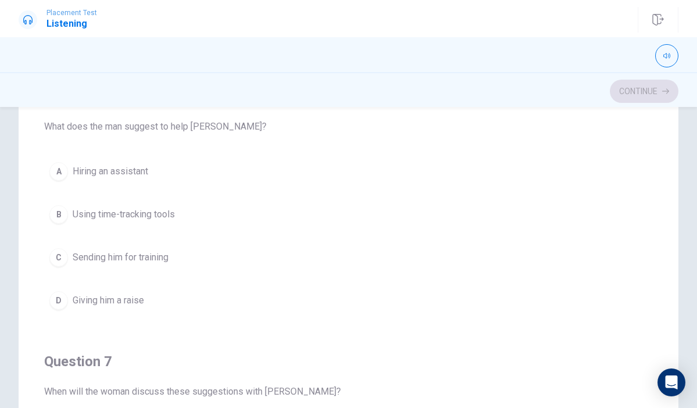
scroll to position [93, 0]
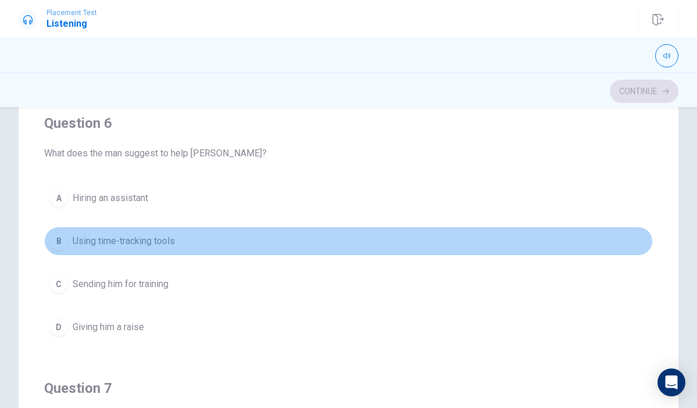
click at [69, 238] on button "B Using time-tracking tools" at bounding box center [348, 241] width 609 height 29
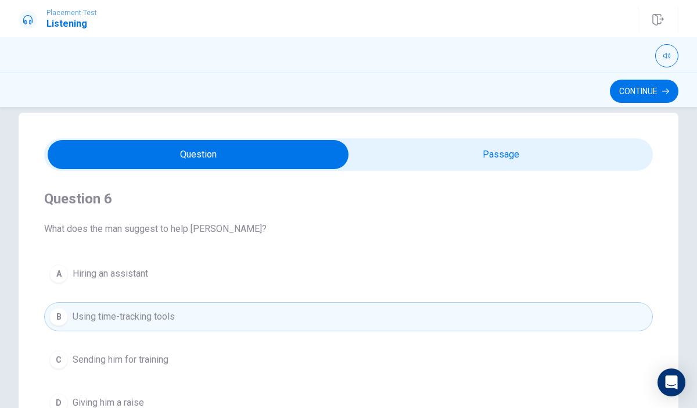
scroll to position [0, 0]
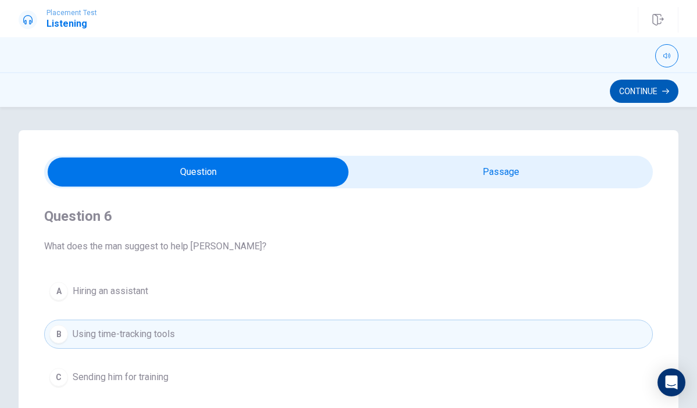
click at [647, 92] on button "Continue" at bounding box center [644, 91] width 69 height 23
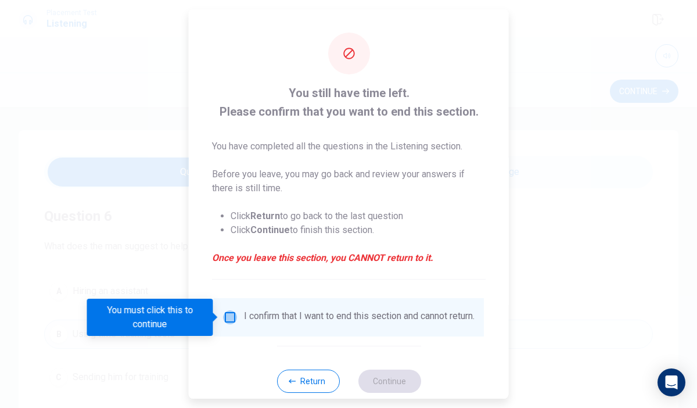
click at [224, 316] on input "You must click this to continue" at bounding box center [230, 317] width 14 height 14
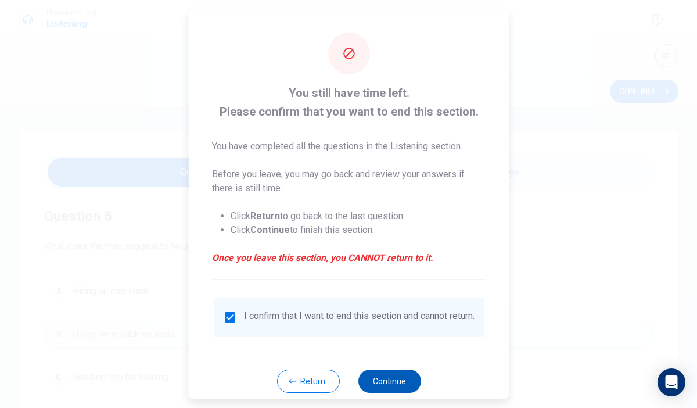
click at [408, 391] on button "Continue" at bounding box center [389, 381] width 63 height 23
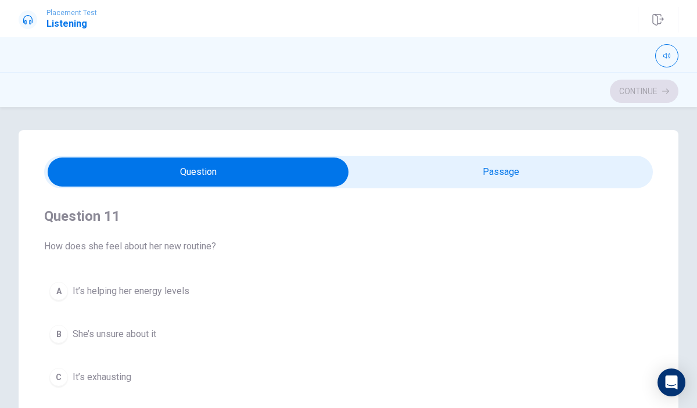
click at [427, 338] on button "B She’s unsure about it" at bounding box center [348, 334] width 609 height 29
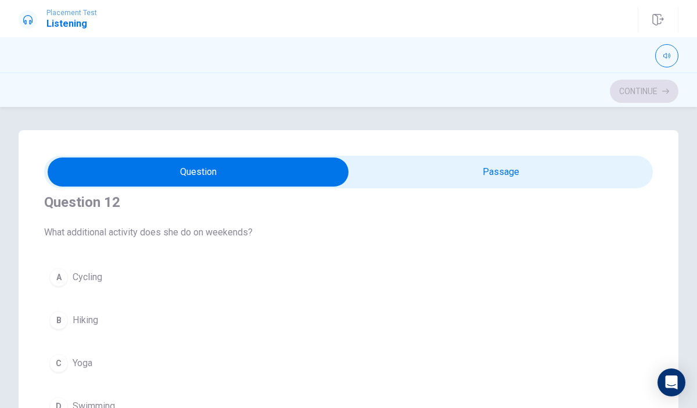
scroll to position [302, 0]
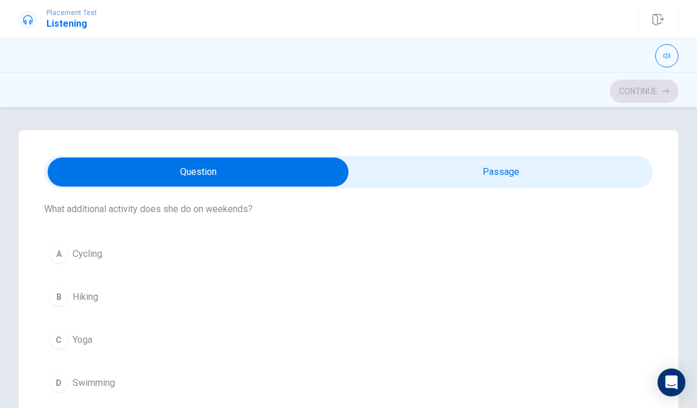
click at [59, 341] on div "C" at bounding box center [58, 340] width 19 height 19
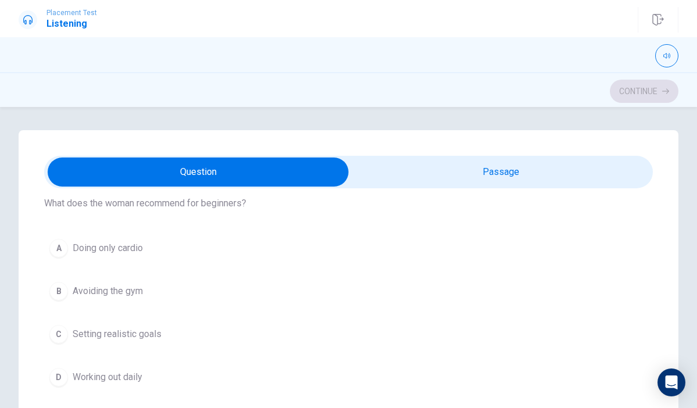
scroll to position [837, 0]
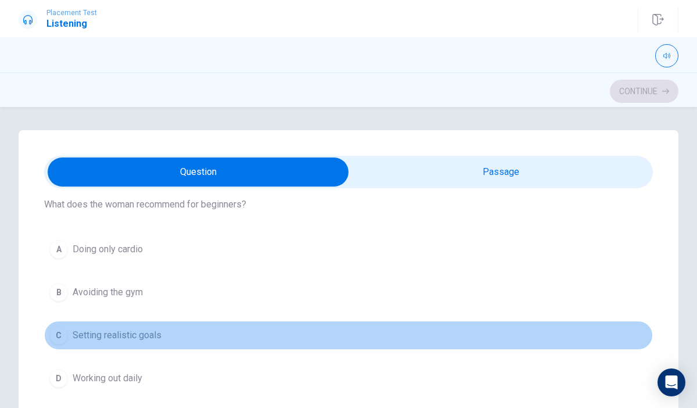
click at [59, 341] on div "C" at bounding box center [58, 335] width 19 height 19
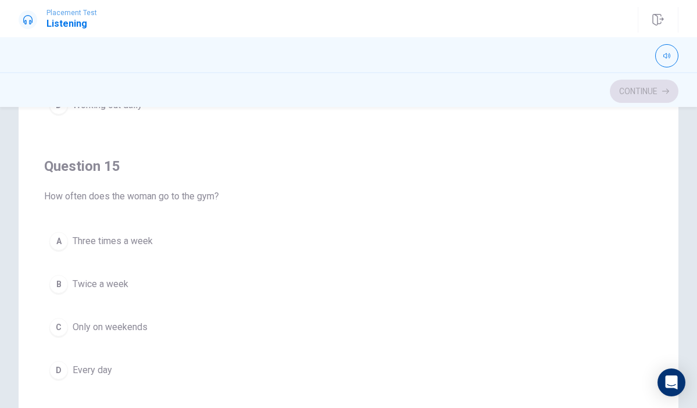
scroll to position [186, 0]
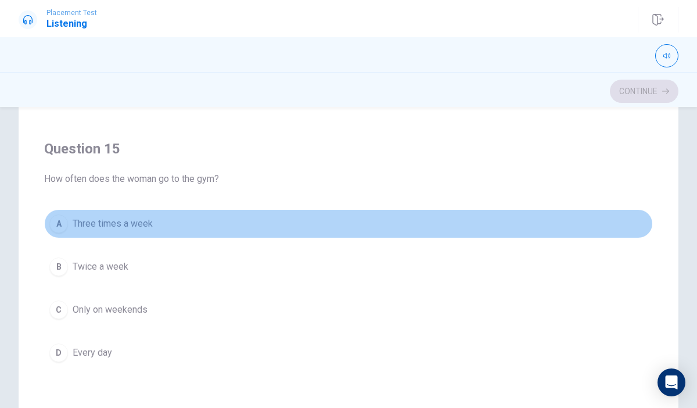
click at [67, 223] on div "A" at bounding box center [58, 223] width 19 height 19
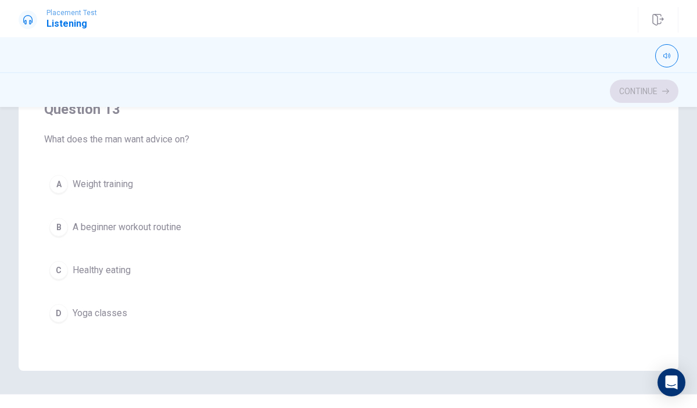
scroll to position [418, 0]
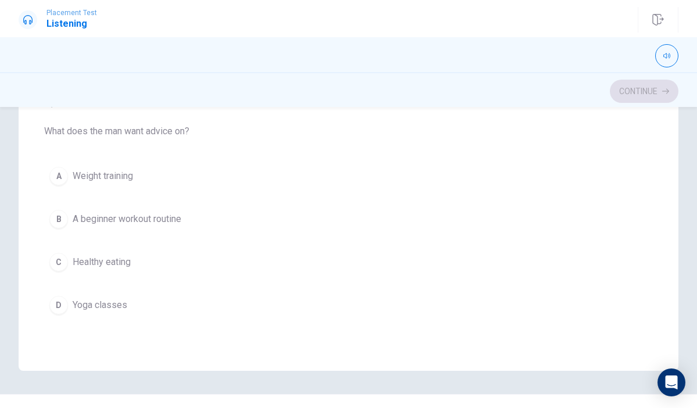
click at [66, 218] on div "B" at bounding box center [58, 219] width 19 height 19
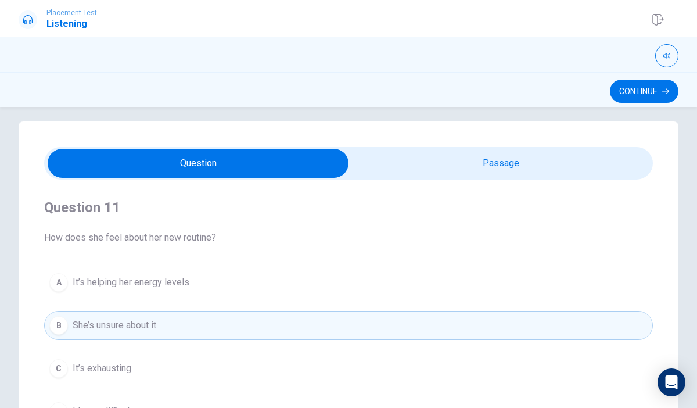
scroll to position [0, 0]
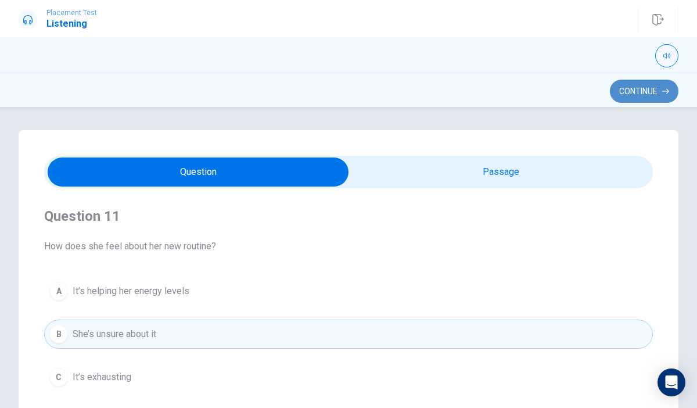
click at [655, 90] on button "Continue" at bounding box center [644, 91] width 69 height 23
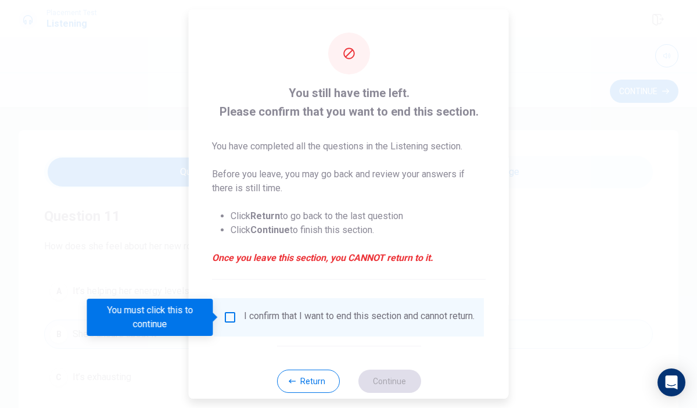
click at [235, 310] on input "You must click this to continue" at bounding box center [230, 317] width 14 height 14
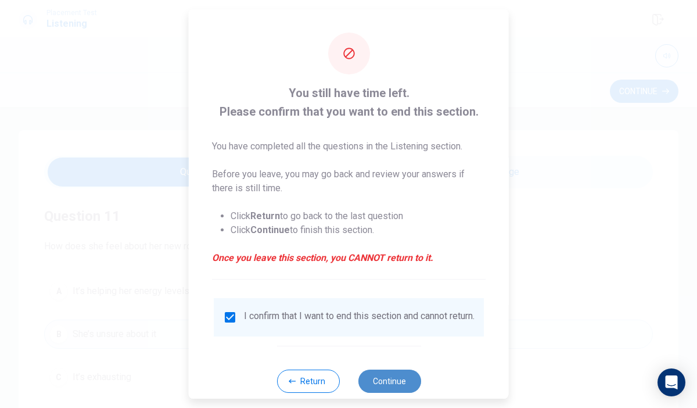
click at [394, 392] on button "Continue" at bounding box center [389, 381] width 63 height 23
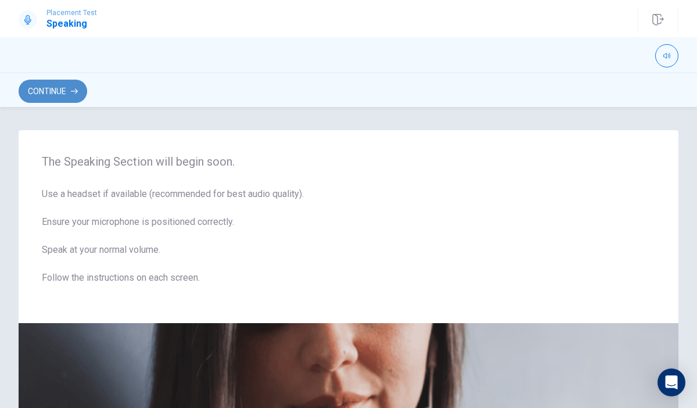
click at [67, 88] on button "Continue" at bounding box center [53, 91] width 69 height 23
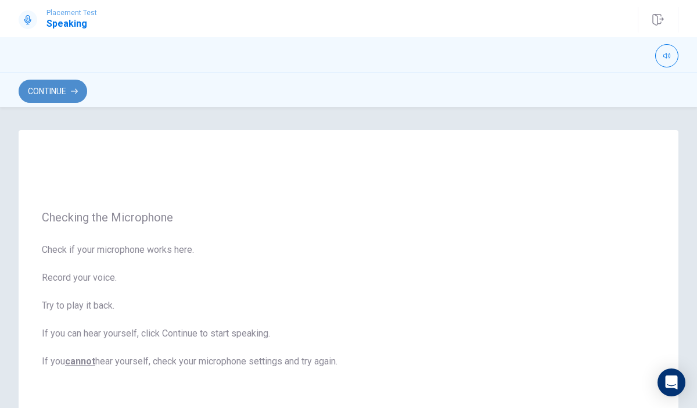
click at [74, 88] on icon "button" at bounding box center [74, 91] width 7 height 7
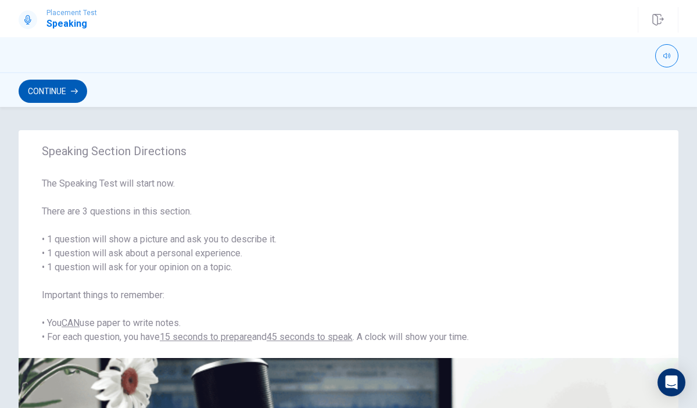
click at [59, 93] on button "Continue" at bounding box center [53, 91] width 69 height 23
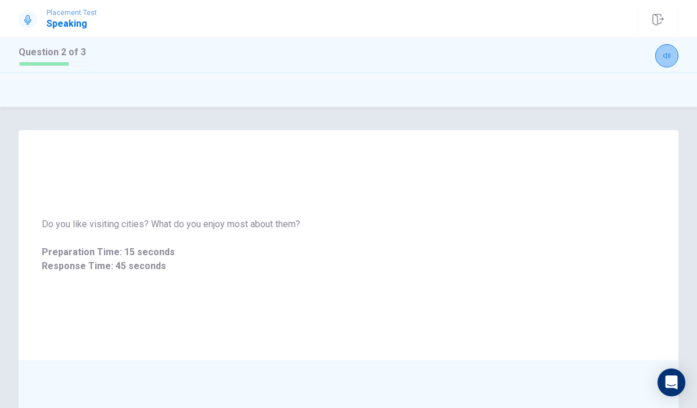
click at [664, 55] on icon "button" at bounding box center [667, 55] width 7 height 7
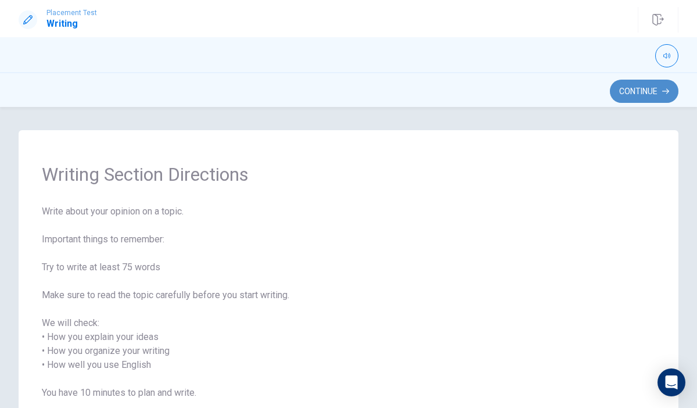
click at [667, 85] on button "Continue" at bounding box center [644, 91] width 69 height 23
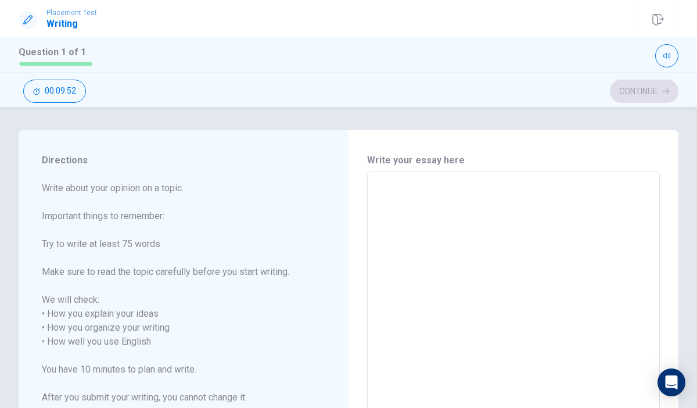
click at [573, 227] on textarea at bounding box center [513, 342] width 277 height 322
type textarea "j"
type textarea "x"
type textarea "m"
type textarea "x"
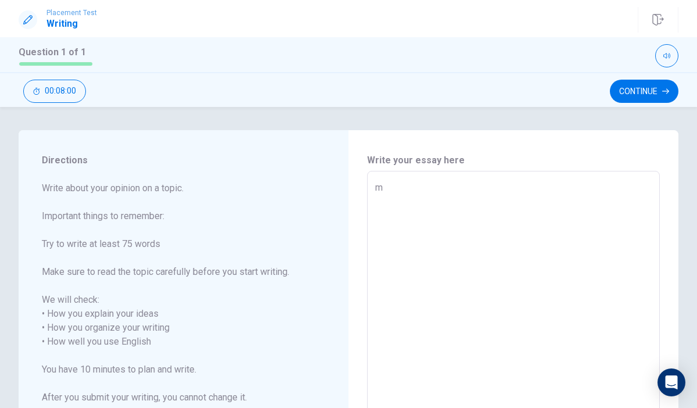
type textarea "mi"
type textarea "x"
type textarea "m"
type textarea "x"
type textarea "my"
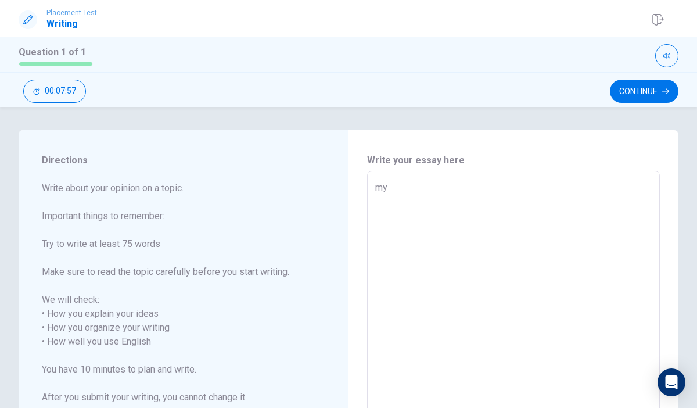
type textarea "x"
type textarea "myn"
type textarea "x"
type textarea "my"
type textarea "x"
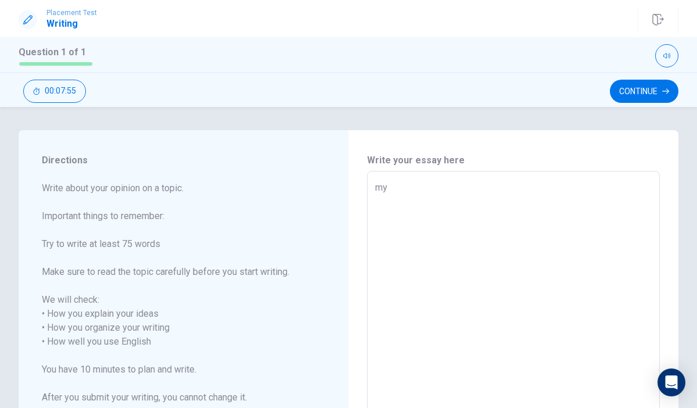
type textarea "my"
type textarea "x"
type textarea "my o"
type textarea "x"
type textarea "my op"
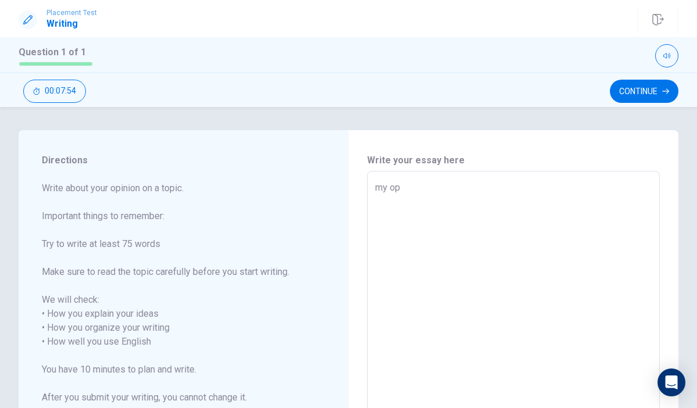
type textarea "x"
type textarea "my opi"
type textarea "x"
type textarea "my opin"
type textarea "x"
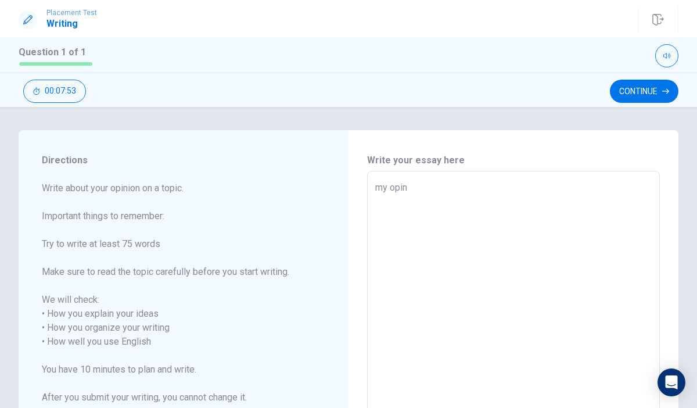
type textarea "my opini"
type textarea "x"
type textarea "my opinio"
type textarea "x"
type textarea "my opinion"
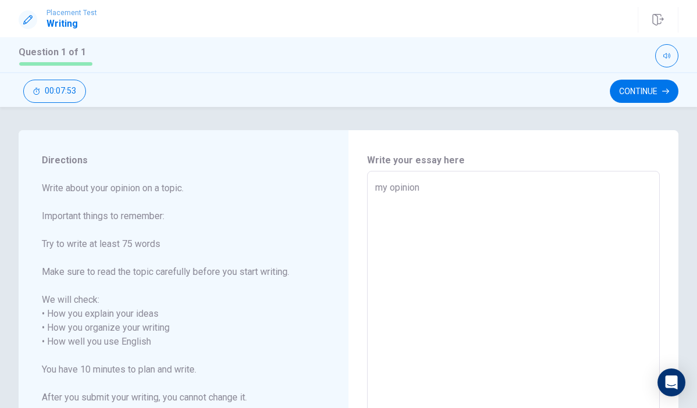
type textarea "x"
type textarea "my opinion"
type textarea "x"
type textarea "my opinion"
type textarea "x"
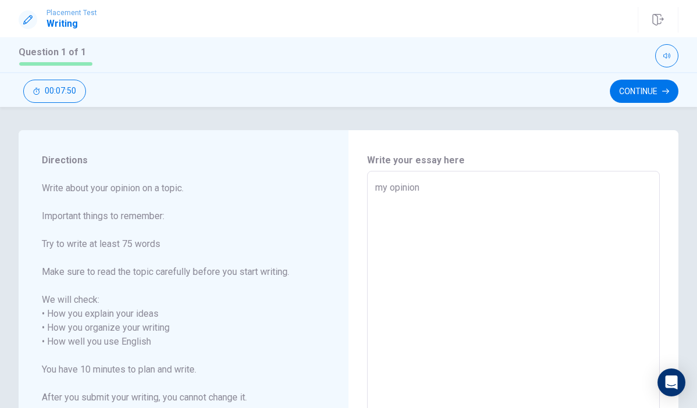
type textarea "my opinio"
type textarea "x"
type textarea "my opini"
type textarea "x"
type textarea "my opin"
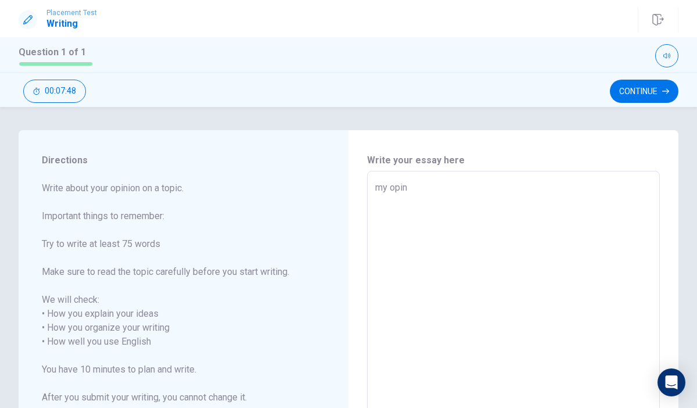
type textarea "x"
type textarea "my opini"
type textarea "x"
type textarea "my opinio"
type textarea "x"
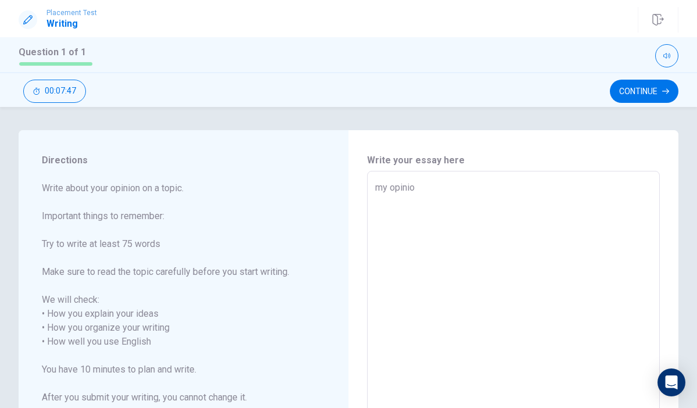
type textarea "my opinion"
type textarea "x"
type textarea "my opinion"
type textarea "x"
type textarea "my opinion o"
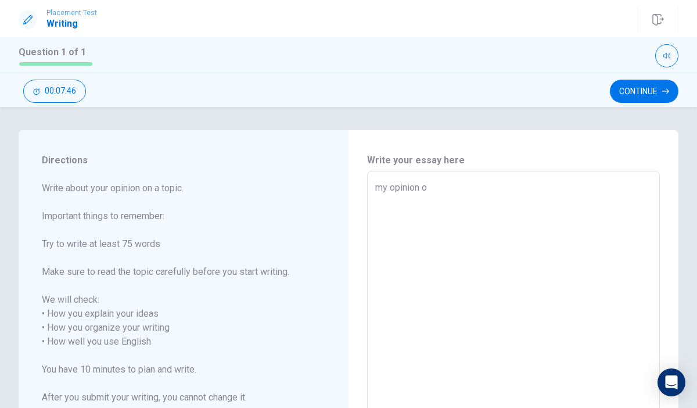
type textarea "x"
type textarea "my opinion of"
type textarea "x"
type textarea "my opinion of"
type textarea "x"
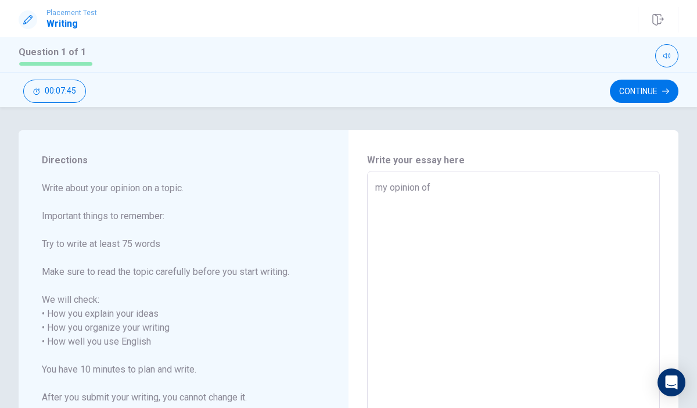
type textarea "my opinion of t"
type textarea "x"
type textarea "my opinion of th"
type textarea "x"
type textarea "my opinion of the"
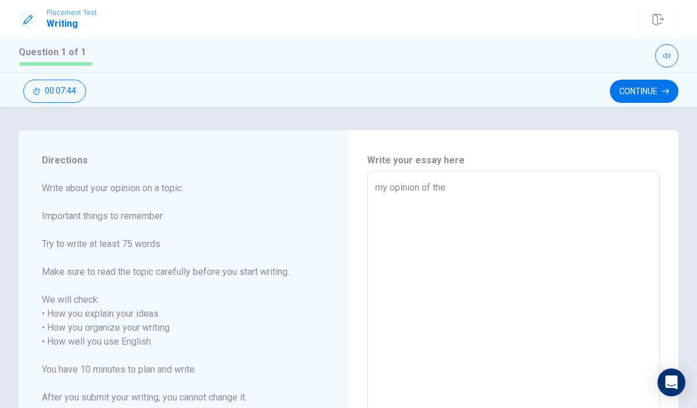
type textarea "x"
type textarea "my opinion of the"
type textarea "x"
type textarea "my opinion of the t"
type textarea "x"
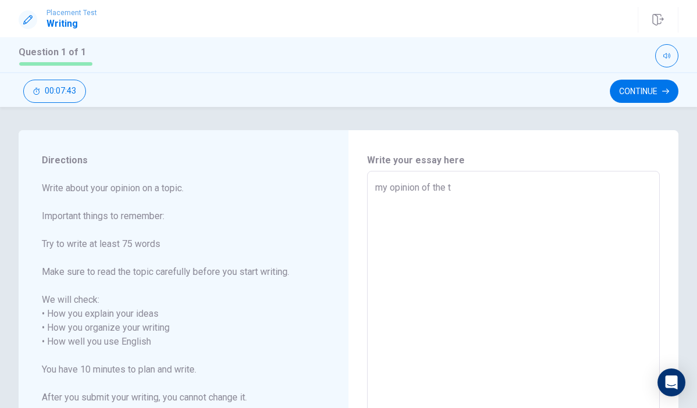
type textarea "my opinion of the to"
type textarea "x"
type textarea "my opinion of the top"
type textarea "x"
type textarea "my opinion of the topi"
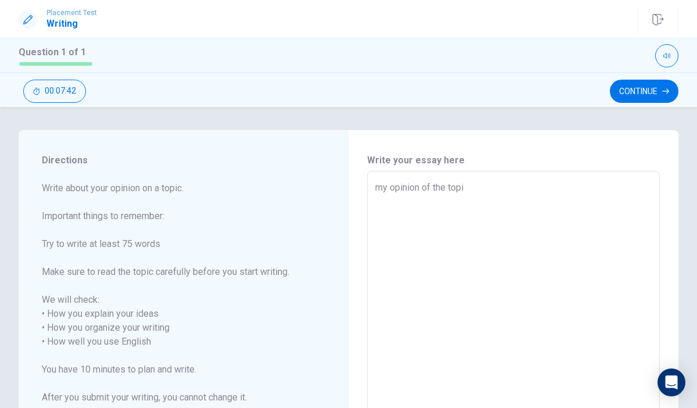
type textarea "x"
type textarea "my opinion of the topic"
type textarea "x"
type textarea "my opinion of the topic"
type textarea "x"
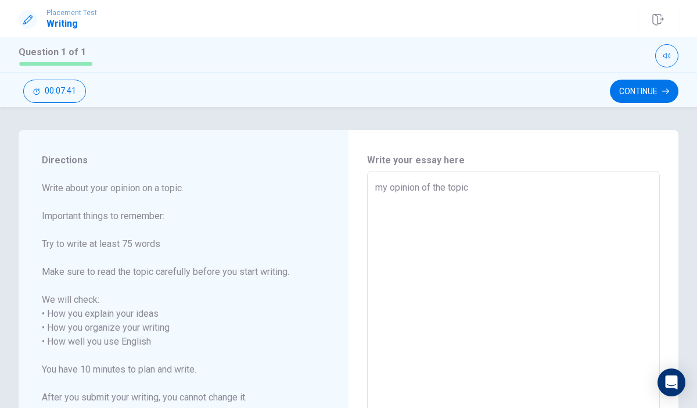
type textarea "my opinion of the topic t"
type textarea "x"
type textarea "my opinion of the topic th"
type textarea "x"
type textarea "my opinion of the topic tha"
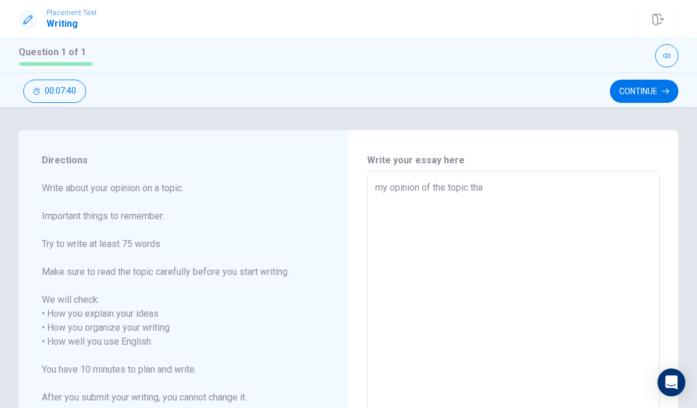
type textarea "x"
type textarea "my opinion of the topic that"
type textarea "x"
type textarea "my opinion of the topic that"
type textarea "x"
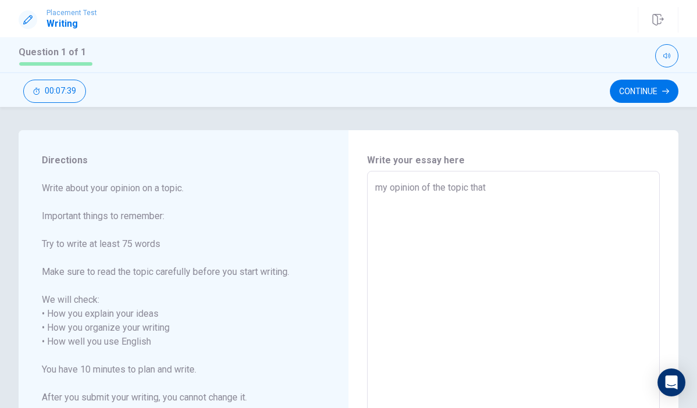
type textarea "my opinion of the topic that i"
type textarea "x"
type textarea "my opinion of the topic that i"
type textarea "x"
type textarea "my opinion of the topic that i d"
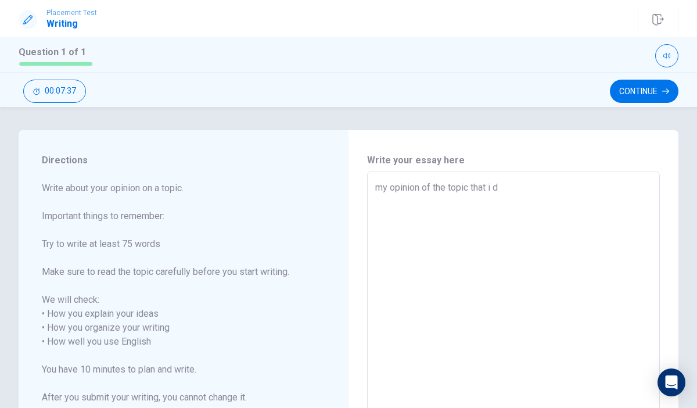
type textarea "x"
type textarea "my opinion of the topic that i do"
type textarea "x"
type textarea "my opinion of the topic that i don"
type textarea "x"
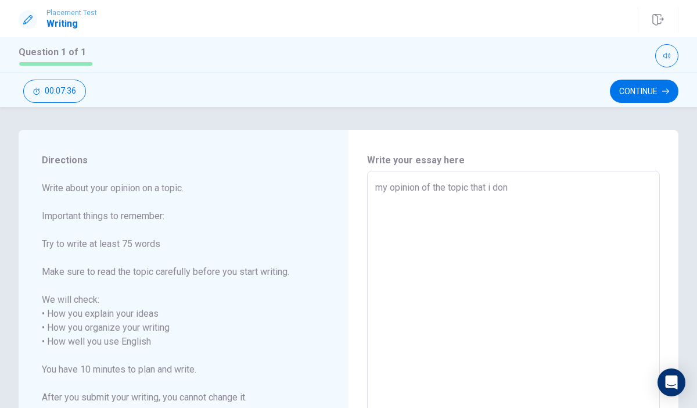
type textarea "my opinion of the topic that i dont"
type textarea "x"
type textarea "my opinion of the topic that i dont"
type textarea "x"
type textarea "my opinion of the topic that i dont n"
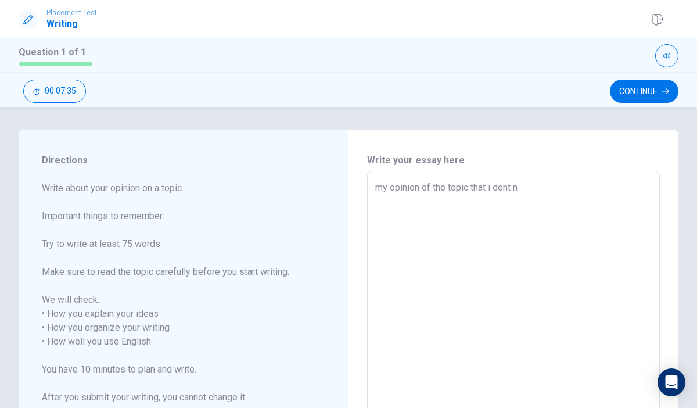
type textarea "x"
type textarea "my opinion of the topic that i dont no"
type textarea "x"
type textarea "my opinion of the topic that i dont now"
type textarea "x"
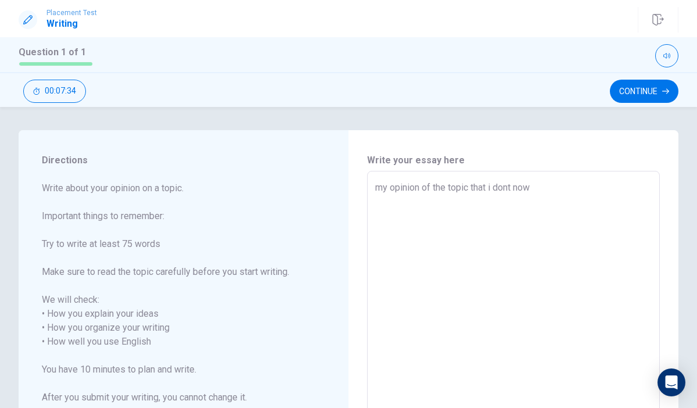
type textarea "my opinion of the topic that i dont now"
type textarea "x"
type textarea "my opinion of the topic that i dont now w"
type textarea "x"
type textarea "my opinion of the topic that i dont now wh"
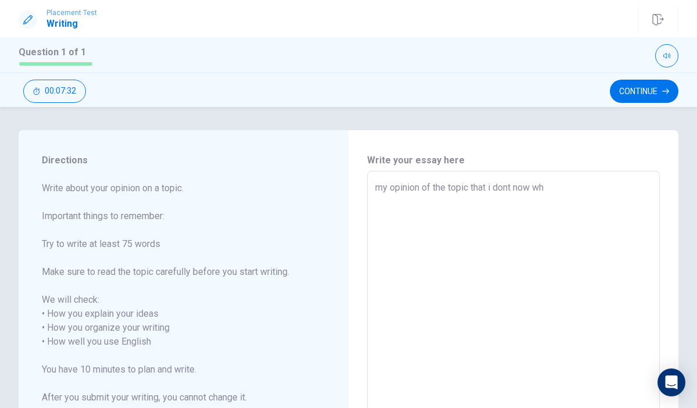
type textarea "x"
type textarea "my opinion of the topic that i dont now wha"
type textarea "x"
type textarea "my opinion of the topic that i dont now what"
type textarea "x"
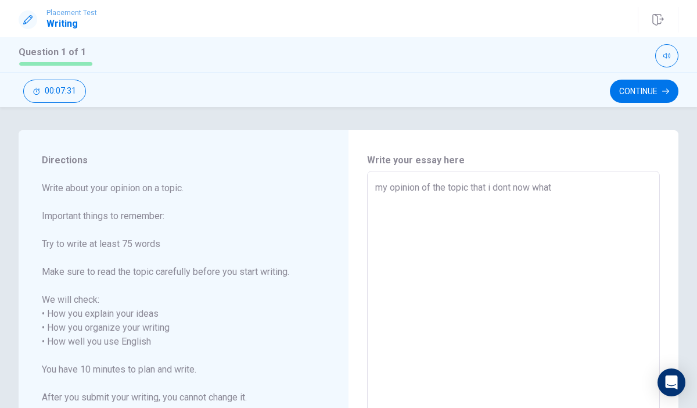
type textarea "my opinion of the topic that i dont now what"
type textarea "x"
type textarea "my opinion of the topic that i dont now what t"
type textarea "x"
type textarea "my opinion of the topic that i dont now what th"
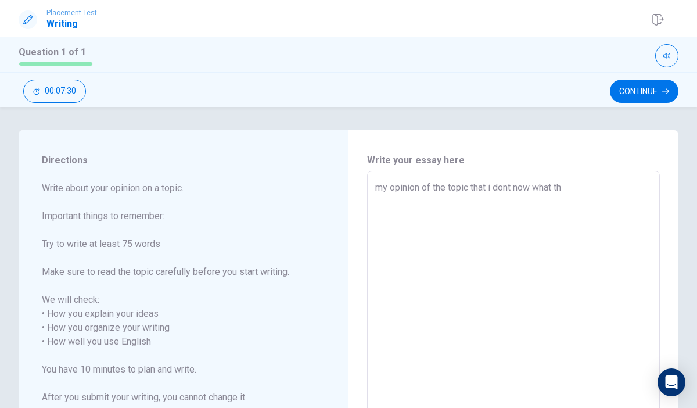
type textarea "x"
type textarea "my opinion of the topic that i dont now what the"
type textarea "x"
type textarea "my opinion of the topic that i dont now what theb"
type textarea "x"
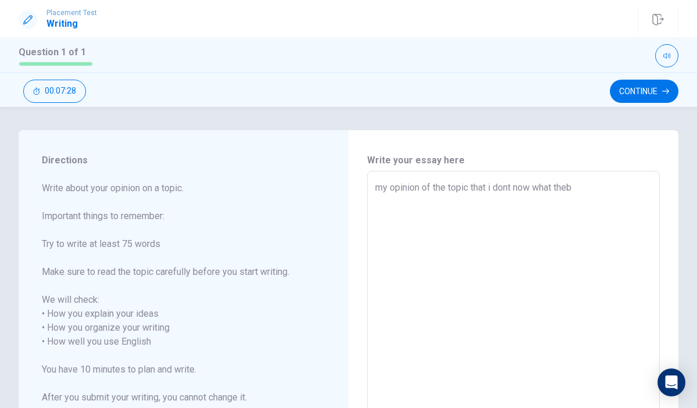
type textarea "my opinion of the topic that i dont now what the"
type textarea "x"
type textarea "my opinion of the topic that i dont now what the"
type textarea "x"
type textarea "my opinion of the topic that i dont now what the t"
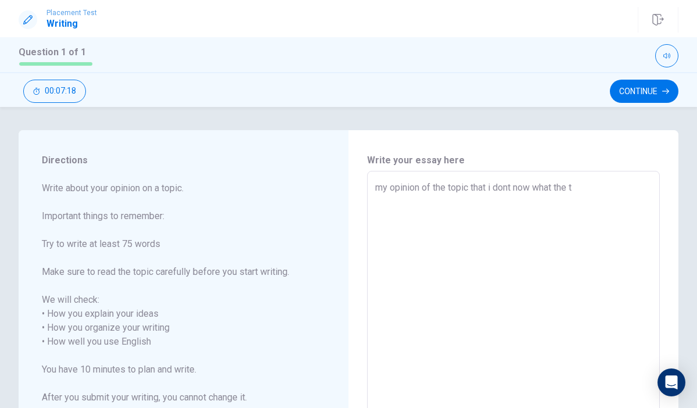
type textarea "x"
type textarea "my opinion of the topic that i dont now what the to"
type textarea "x"
type textarea "my opinion of the topic that i dont now what the top"
type textarea "x"
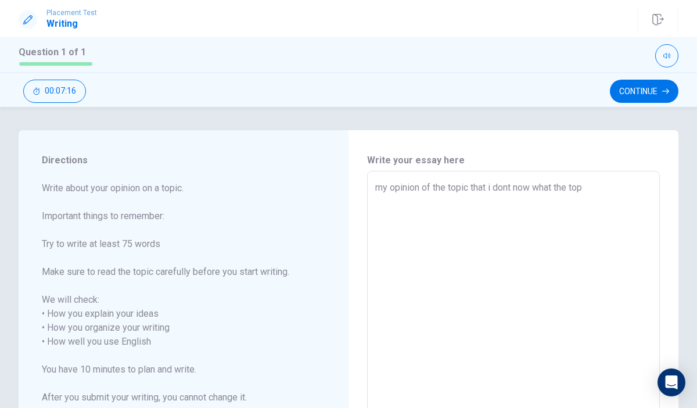
type textarea "my opinion of the topic that i dont now what the topi"
type textarea "x"
type textarea "my opinion of the topic that i dont now what the topic"
type textarea "x"
type textarea "my opinion of the topic that i dont now what the topi"
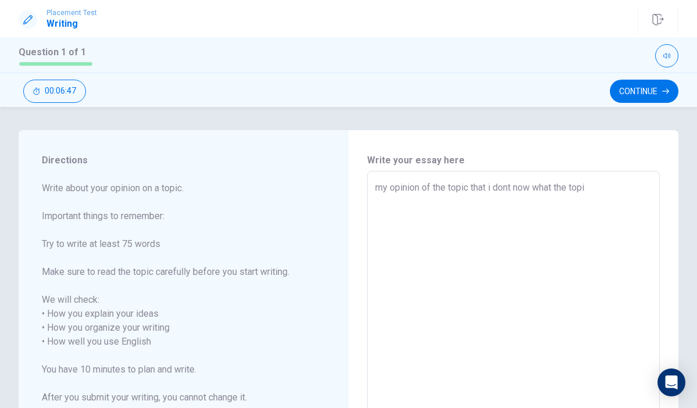
type textarea "x"
type textarea "my opinion of the topic that i dont now what the top"
type textarea "x"
type textarea "my opinion of the topic that i dont now what the to"
type textarea "x"
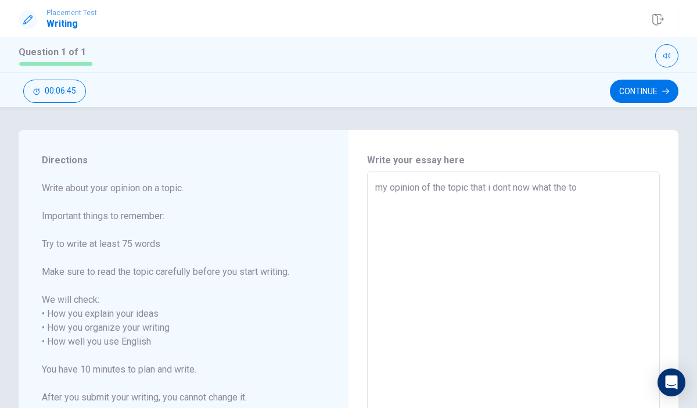
type textarea "my opinion of the topic that i dont now what the t"
type textarea "x"
type textarea "my opinion of the topic that i dont now what the"
type textarea "x"
type textarea "my opinion of the topic that i dont now what the"
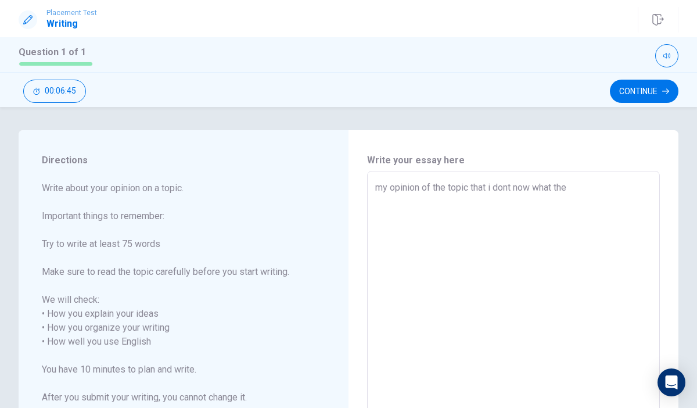
type textarea "x"
type textarea "my opinion of the topic that i dont now what th"
type textarea "x"
type textarea "my opinion of the topic that i dont now what t"
type textarea "x"
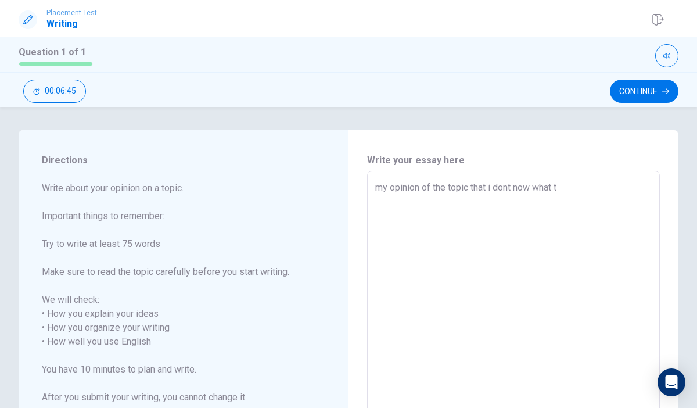
type textarea "my opinion of the topic that i dont now what"
type textarea "x"
type textarea "my opinion of the topic that i dont now what"
type textarea "x"
type textarea "my opinion of the topic that i dont now wha"
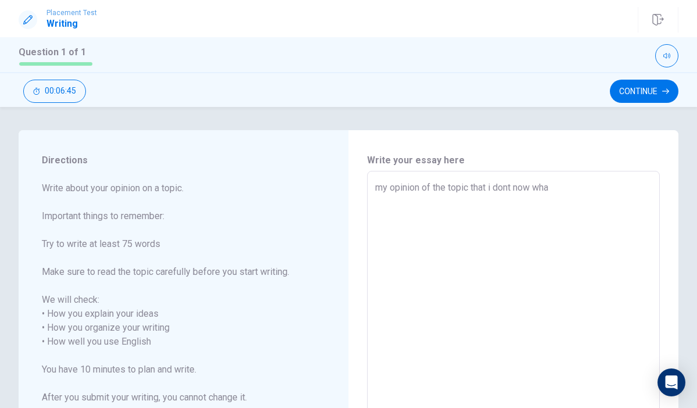
type textarea "x"
type textarea "my opinion of the topic that i dont now wh"
type textarea "x"
type textarea "my opinion of the topic that i dont now w"
type textarea "x"
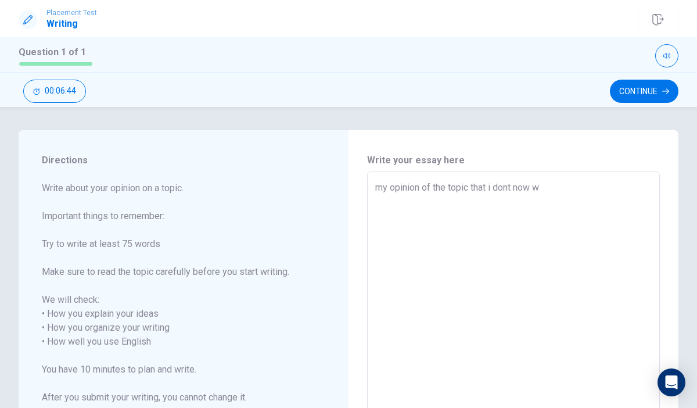
type textarea "my opinion of the topic that i dont now"
type textarea "x"
type textarea "my opinion of the topic that i dont now"
type textarea "x"
type textarea "my opinion of the topic that i dont no"
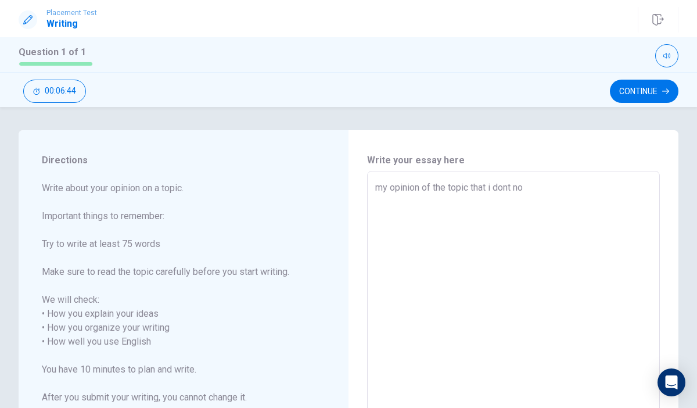
type textarea "x"
type textarea "my opinion of the topic that i dont n"
type textarea "x"
type textarea "my opinion of the topic that i dont"
type textarea "x"
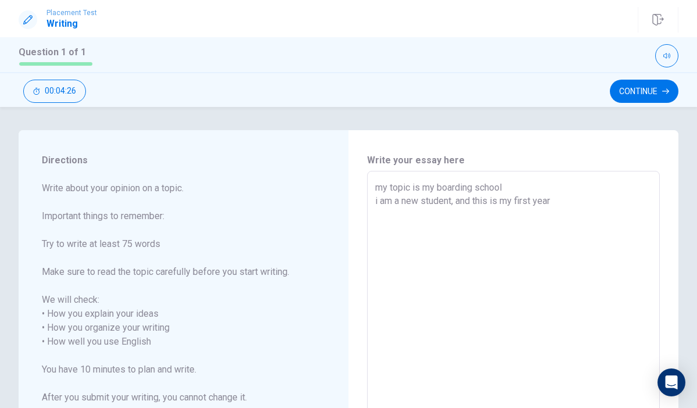
click at [454, 204] on textarea "my topic is my boarding school i am a new student, and this is my first year" at bounding box center [513, 342] width 277 height 322
click at [592, 199] on textarea "my topic is my boarding school i am a new student in las, and this is my first …" at bounding box center [513, 342] width 277 height 322
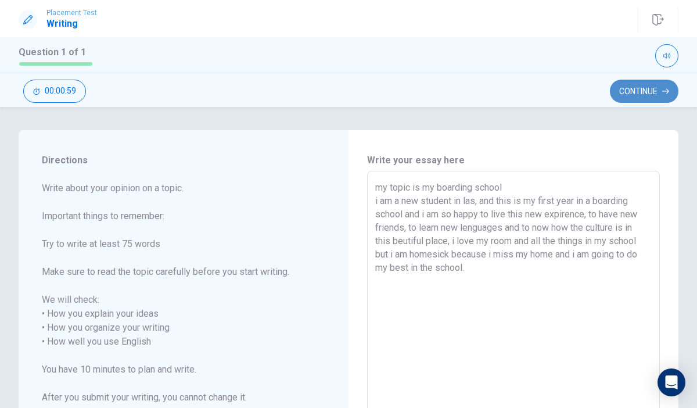
click at [650, 84] on button "Continue" at bounding box center [644, 91] width 69 height 23
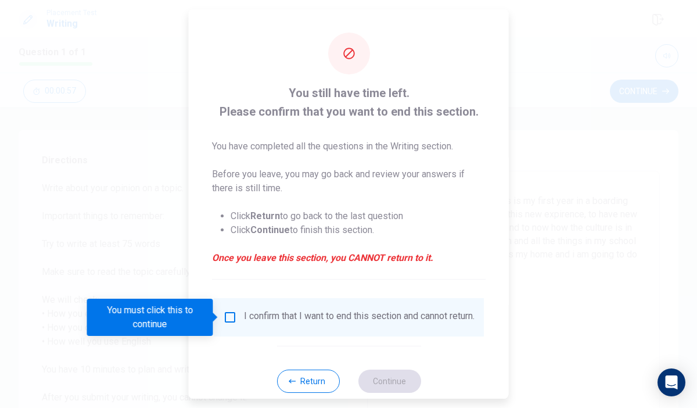
click at [227, 317] on input "You must click this to continue" at bounding box center [230, 317] width 14 height 14
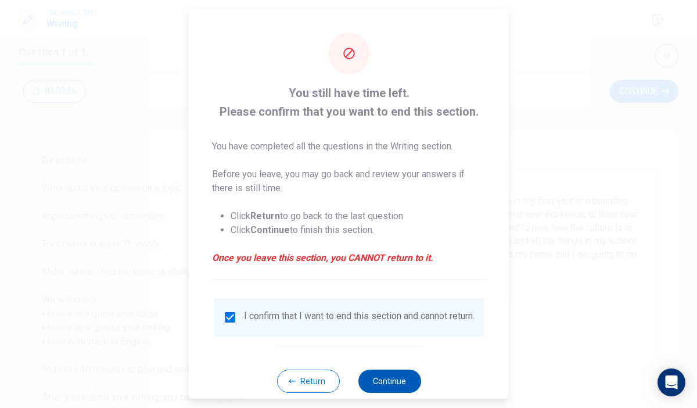
click at [387, 393] on button "Continue" at bounding box center [389, 381] width 63 height 23
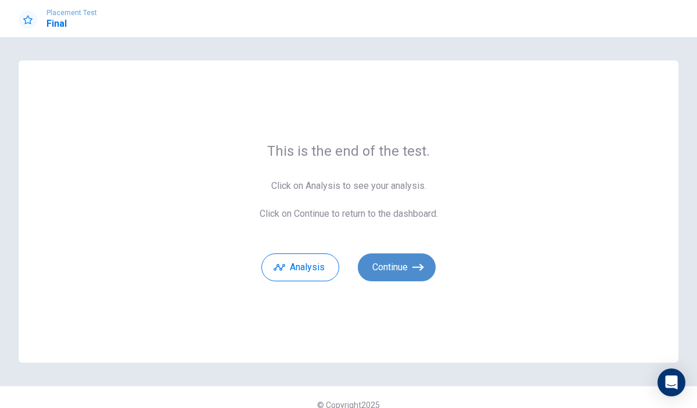
click at [389, 268] on button "Continue" at bounding box center [397, 267] width 78 height 28
